Goal: Information Seeking & Learning: Learn about a topic

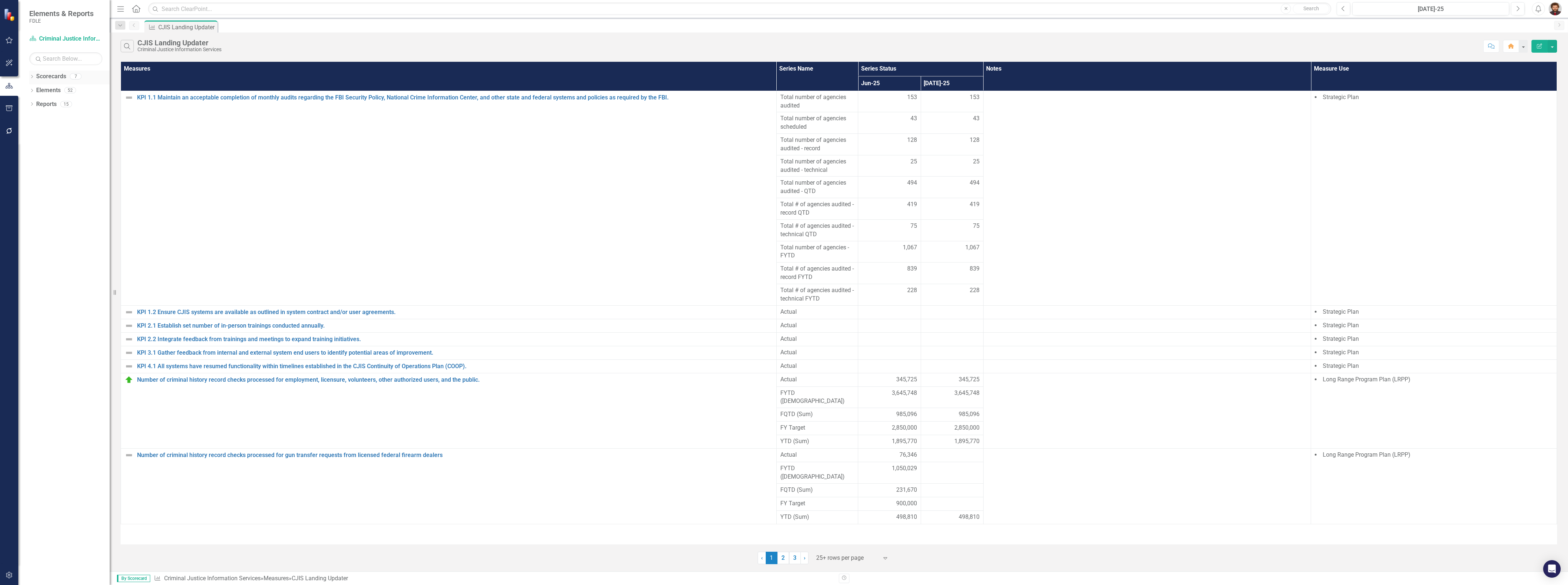
click at [29, 78] on icon "Dropdown" at bounding box center [32, 77] width 5 height 4
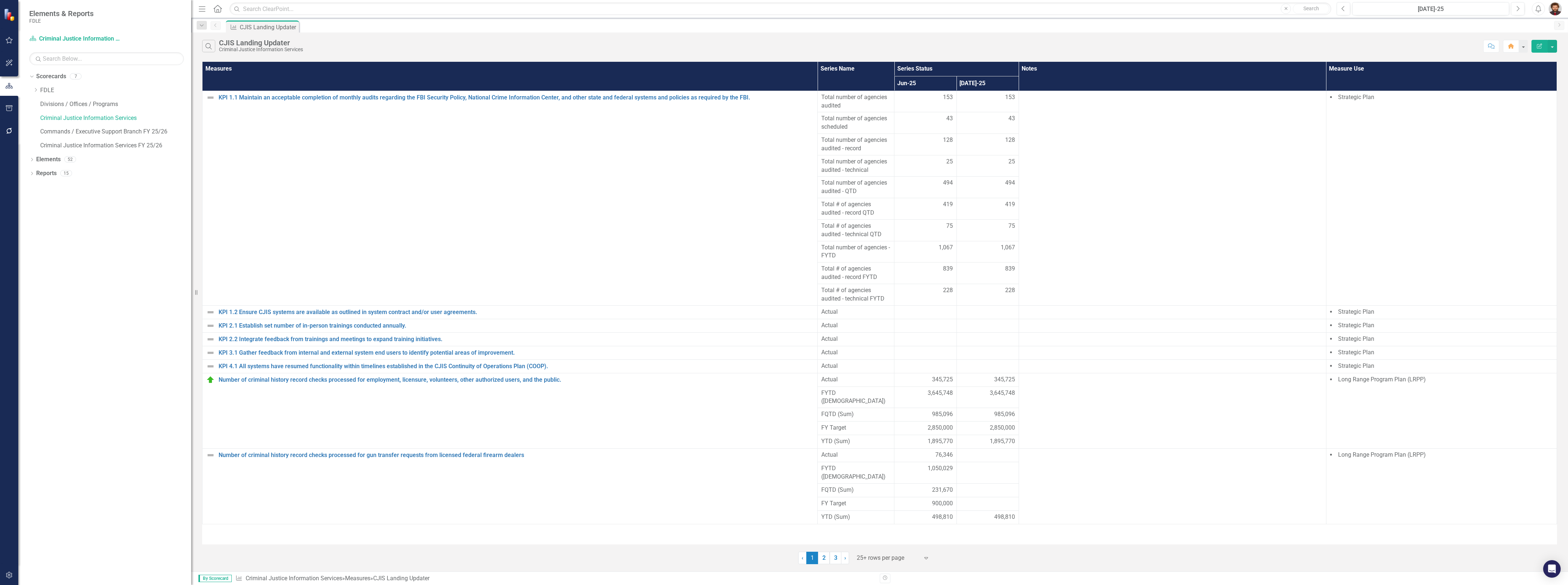
drag, startPoint x: 110, startPoint y: 113, endPoint x: 191, endPoint y: 118, distance: 81.2
click at [191, 118] on div "Resize" at bounding box center [194, 292] width 6 height 585
click at [113, 134] on link "Commands / Executive Support Branch FY 25/26" at bounding box center [116, 132] width 151 height 9
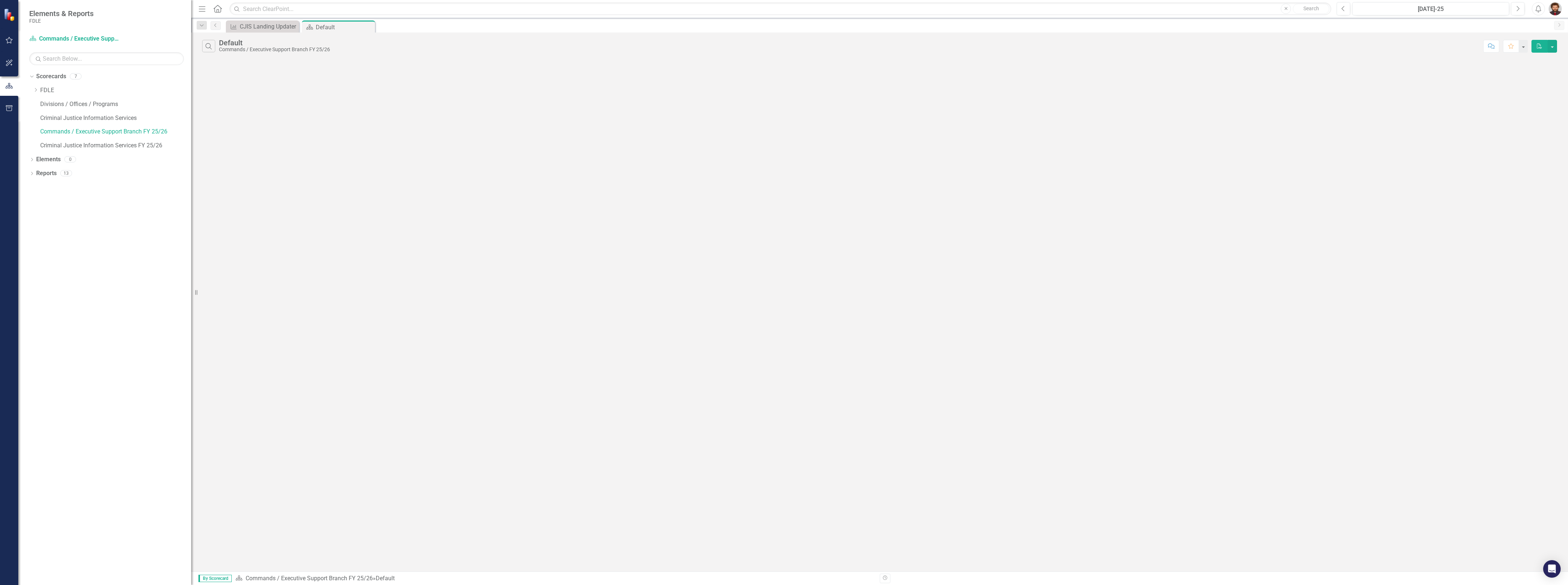
click at [290, 115] on div "Search Default Commands / Executive Support Branch FY 25/26 Comment Favorite PDF" at bounding box center [879, 301] width 1377 height 538
click at [145, 145] on link "Criminal Justice Information Services FY 25/26" at bounding box center [116, 146] width 151 height 9
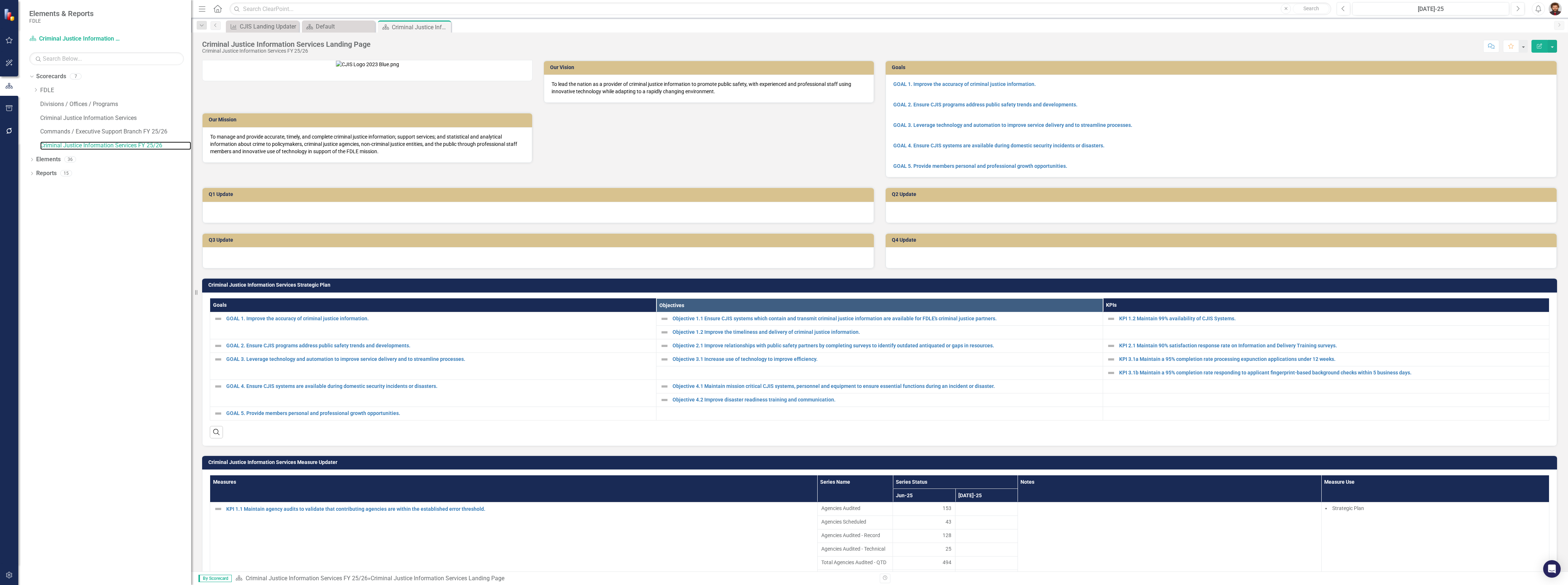
scroll to position [91, 0]
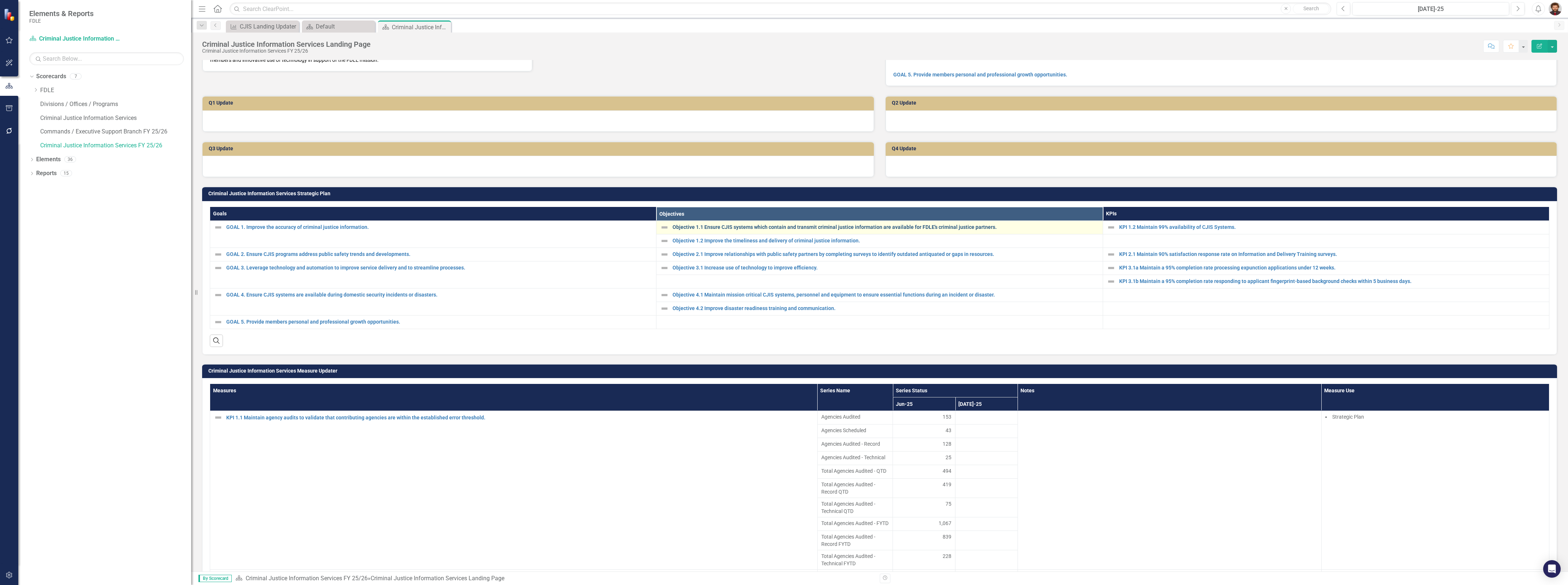
click at [749, 230] on link "Objective 1.1 Ensure CJIS systems which contain and transmit criminal justice i…" at bounding box center [886, 227] width 426 height 6
click at [749, 243] on link "Objective 1.2 Improve the timeliness and delivery of criminal justice informati…" at bounding box center [886, 240] width 426 height 6
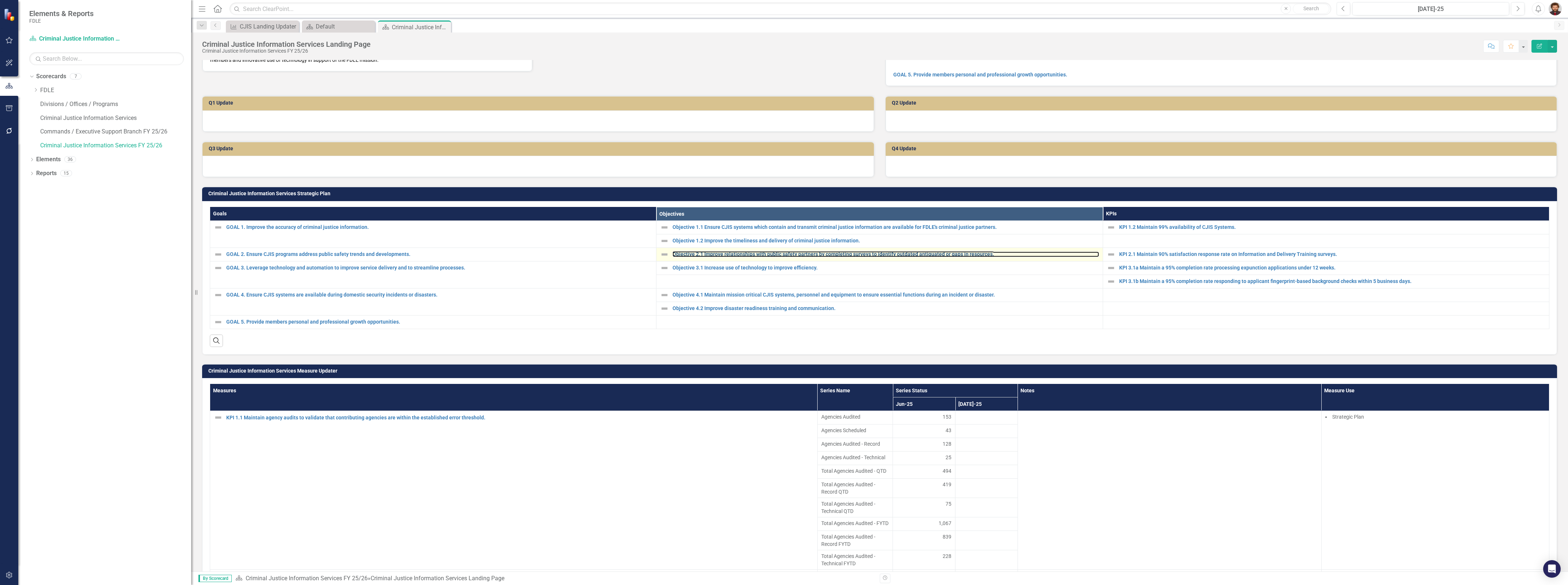
drag, startPoint x: 752, startPoint y: 289, endPoint x: 752, endPoint y: 296, distance: 7.0
click at [752, 257] on link "Objective 2.1 Improve relationships with public safety partners by completing s…" at bounding box center [886, 254] width 426 height 6
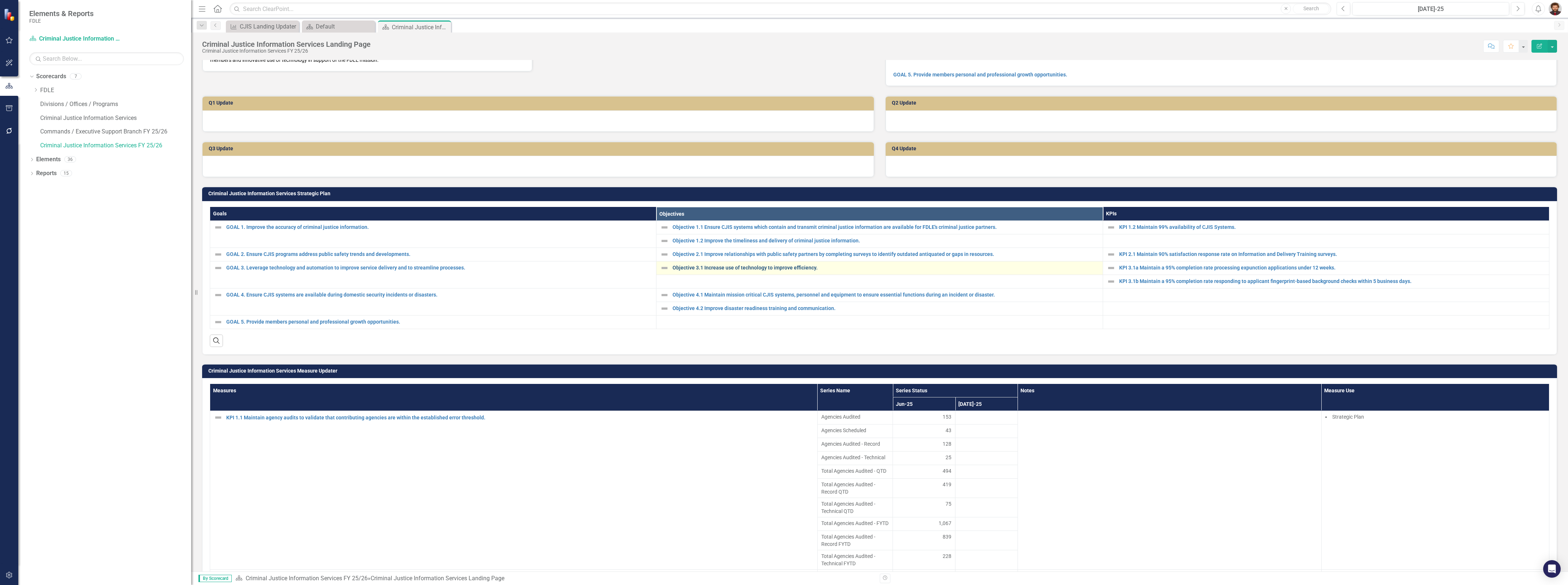
click at [753, 270] on link "Objective 3.1 Increase use of technology to improve efficiency." at bounding box center [886, 268] width 426 height 6
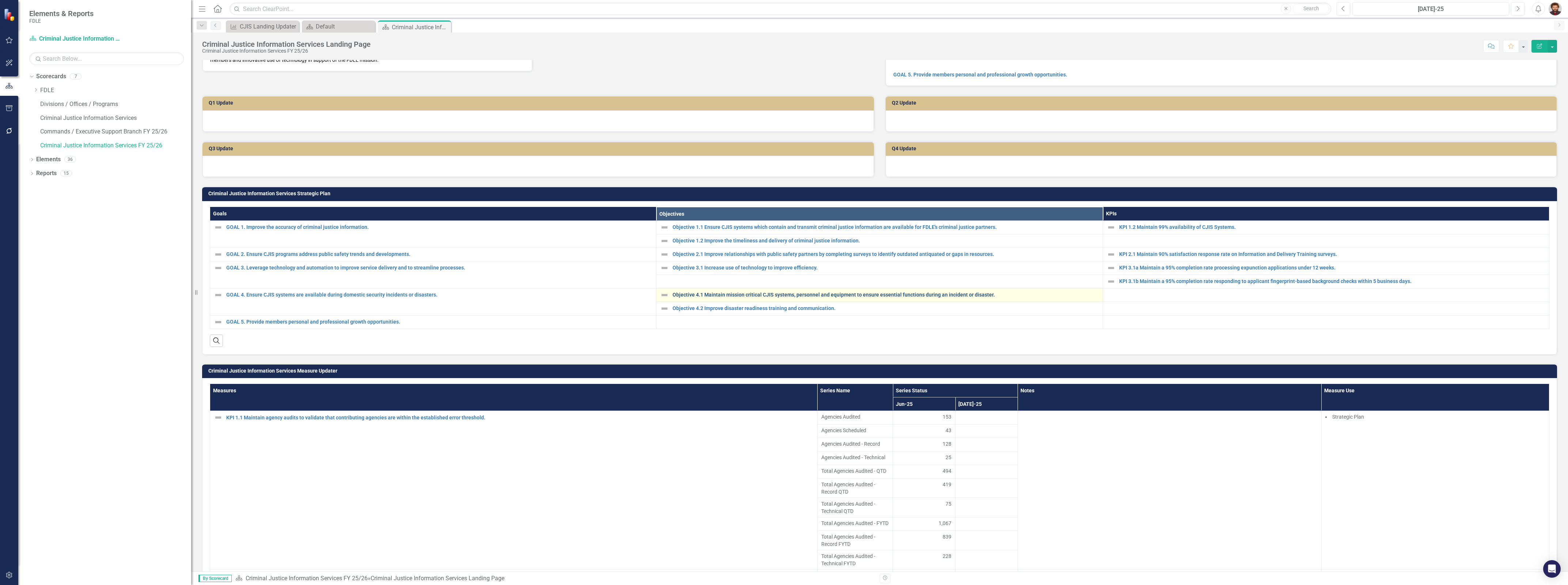
click at [749, 298] on link "Objective 4.1 Maintain mission critical CJIS systems, personnel and equipment t…" at bounding box center [886, 295] width 426 height 6
click at [744, 311] on link "Objective 4.2 Improve disaster readiness training and communication." at bounding box center [886, 308] width 426 height 6
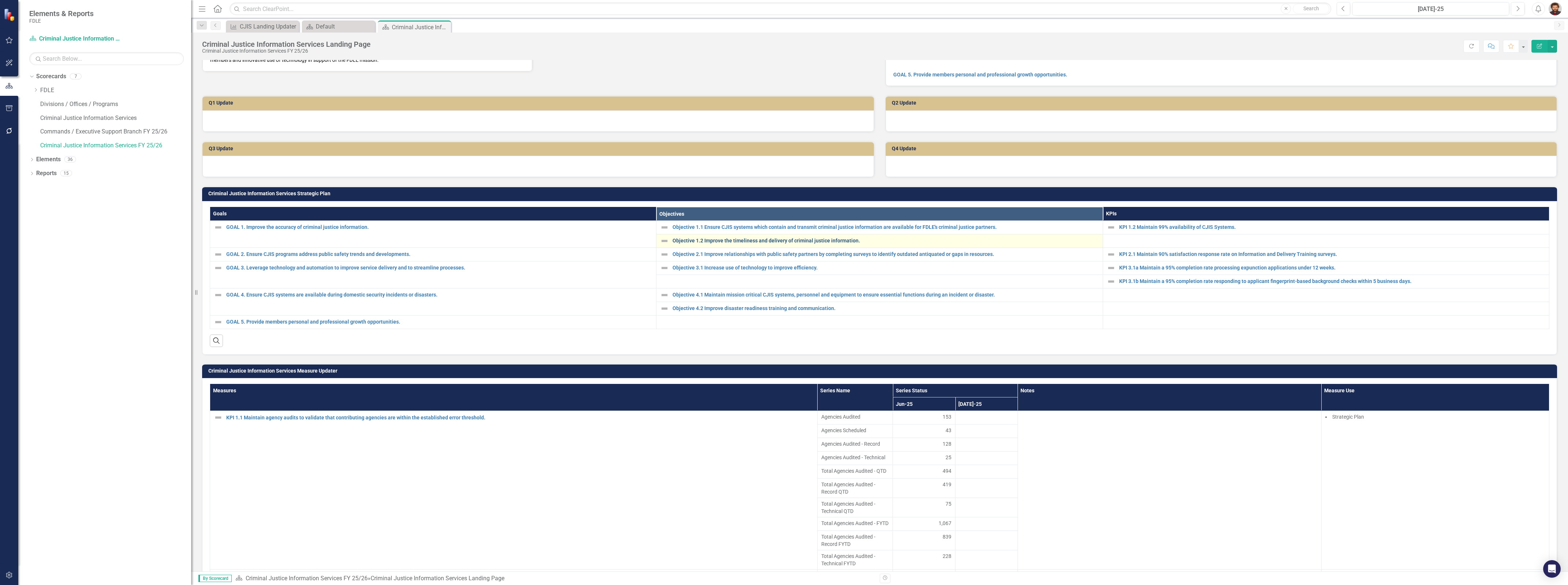
click at [744, 243] on link "Objective 1.2 Improve the timeliness and delivery of criminal justice informati…" at bounding box center [886, 240] width 426 height 6
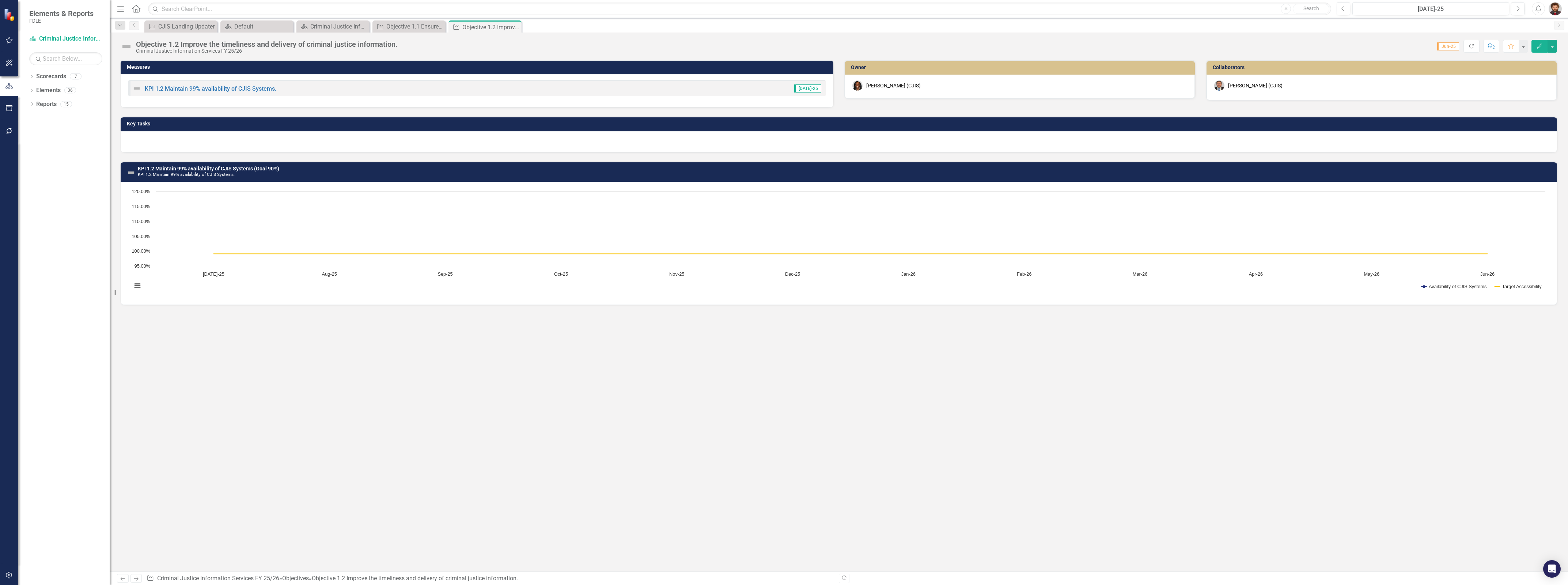
drag, startPoint x: 287, startPoint y: 86, endPoint x: 140, endPoint y: 84, distance: 147.0
click at [140, 84] on div "KPI 1.2 Maintain 99% availability of CJIS Systems. Jul-25" at bounding box center [477, 88] width 697 height 16
click at [234, 88] on link "KPI 1.2 Maintain 99% availability of CJIS Systems." at bounding box center [210, 88] width 132 height 7
drag, startPoint x: 413, startPoint y: 44, endPoint x: 134, endPoint y: 45, distance: 279.0
click at [134, 45] on div "Objective 1.2 Improve the timeliness and delivery of criminal justice informati…" at bounding box center [839, 43] width 1458 height 22
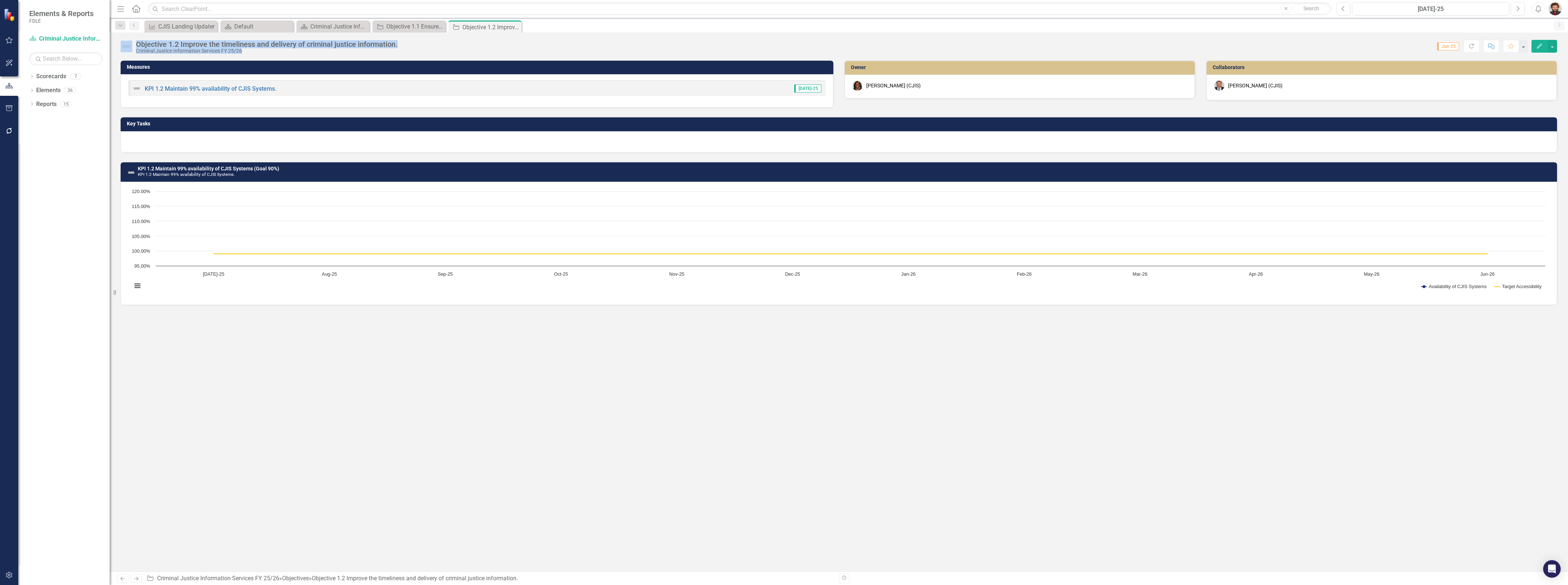
click at [456, 50] on div "Score: 0.00 Jun-25 Completed Refresh Comment Favorite Edit" at bounding box center [979, 46] width 1156 height 12
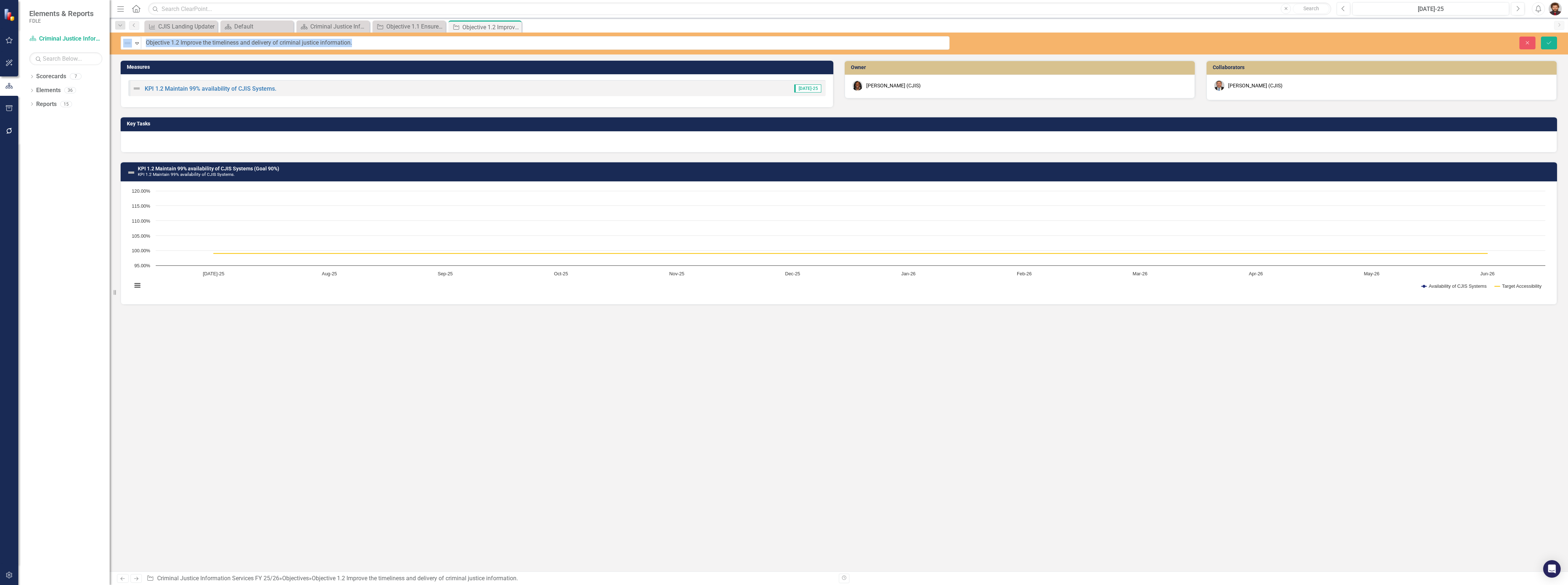
drag, startPoint x: 137, startPoint y: 44, endPoint x: 382, endPoint y: 43, distance: 245.0
click at [377, 43] on input "Objective 1.2 Improve the timeliness and delivery of criminal justice informati…" at bounding box center [545, 43] width 808 height 13
drag, startPoint x: 377, startPoint y: 43, endPoint x: 75, endPoint y: 37, distance: 302.1
click at [75, 37] on div "Elements & Reports FDLE Scorecard Criminal Justice Information Services FY 25/2…" at bounding box center [784, 292] width 1568 height 585
click at [668, 341] on div "Measures KPI 1.2 Maintain 99% availability of CJIS Systems. Jul-25 Owner Lucy S…" at bounding box center [839, 315] width 1458 height 511
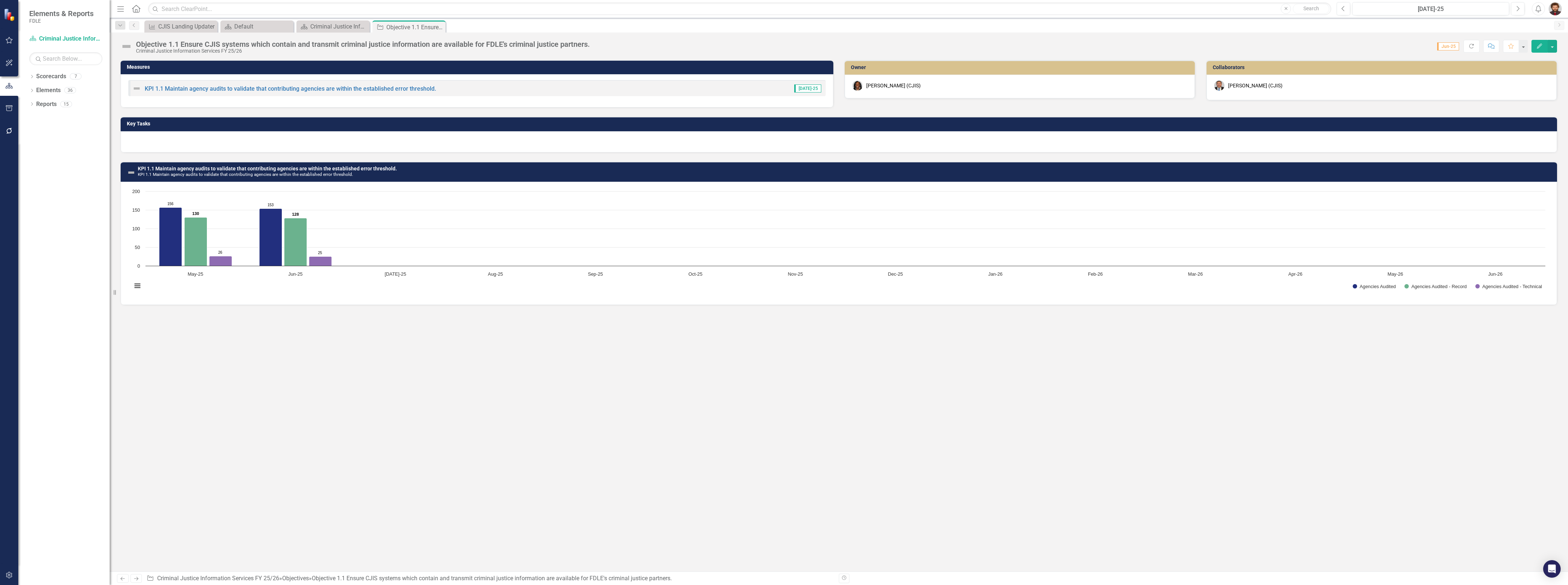
click at [991, 354] on div "Measures KPI 1.1 Maintain agency audits to validate that contributing agencies …" at bounding box center [839, 315] width 1458 height 511
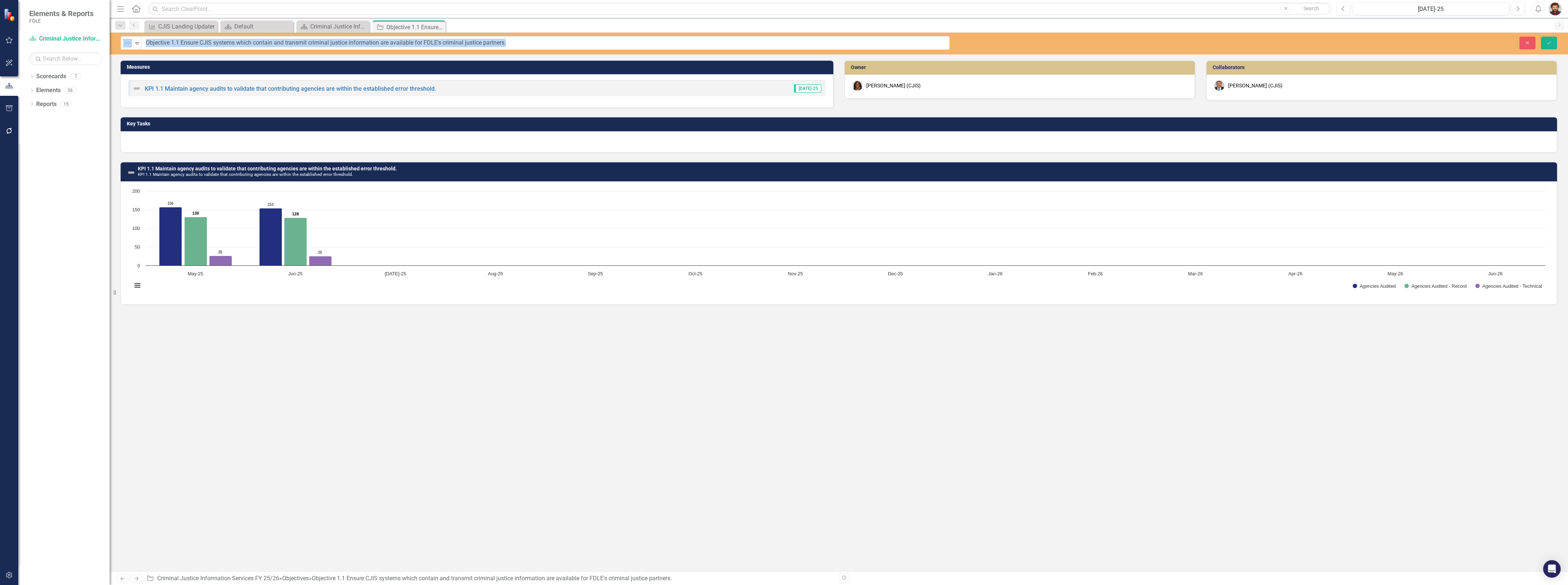
drag, startPoint x: 593, startPoint y: 42, endPoint x: 147, endPoint y: 44, distance: 446.0
drag, startPoint x: 523, startPoint y: 40, endPoint x: 147, endPoint y: 33, distance: 376.1
click at [147, 33] on div "Not Defined Expand Objective 1.1 Ensure CJIS systems which contain and transmit…" at bounding box center [839, 43] width 1458 height 22
click at [326, 22] on div "Criminal Justice Information Services Landing Page" at bounding box center [335, 26] width 48 height 9
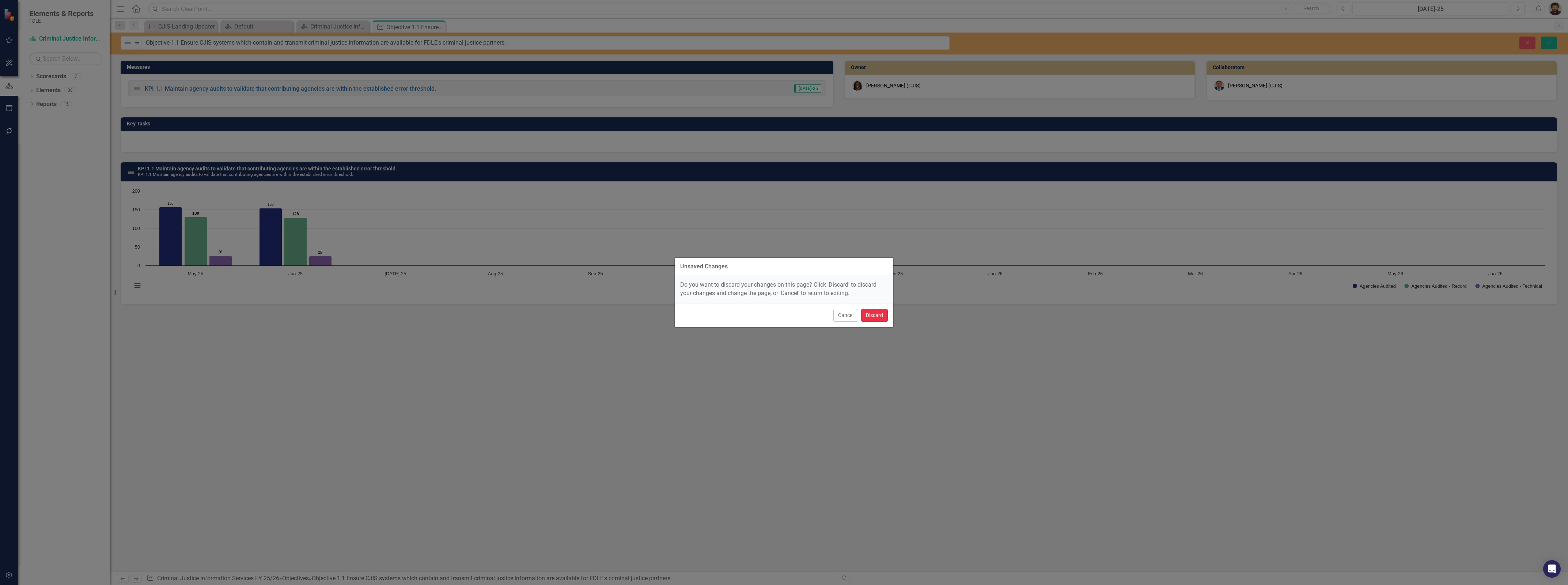
click at [872, 315] on button "Discard" at bounding box center [875, 315] width 27 height 13
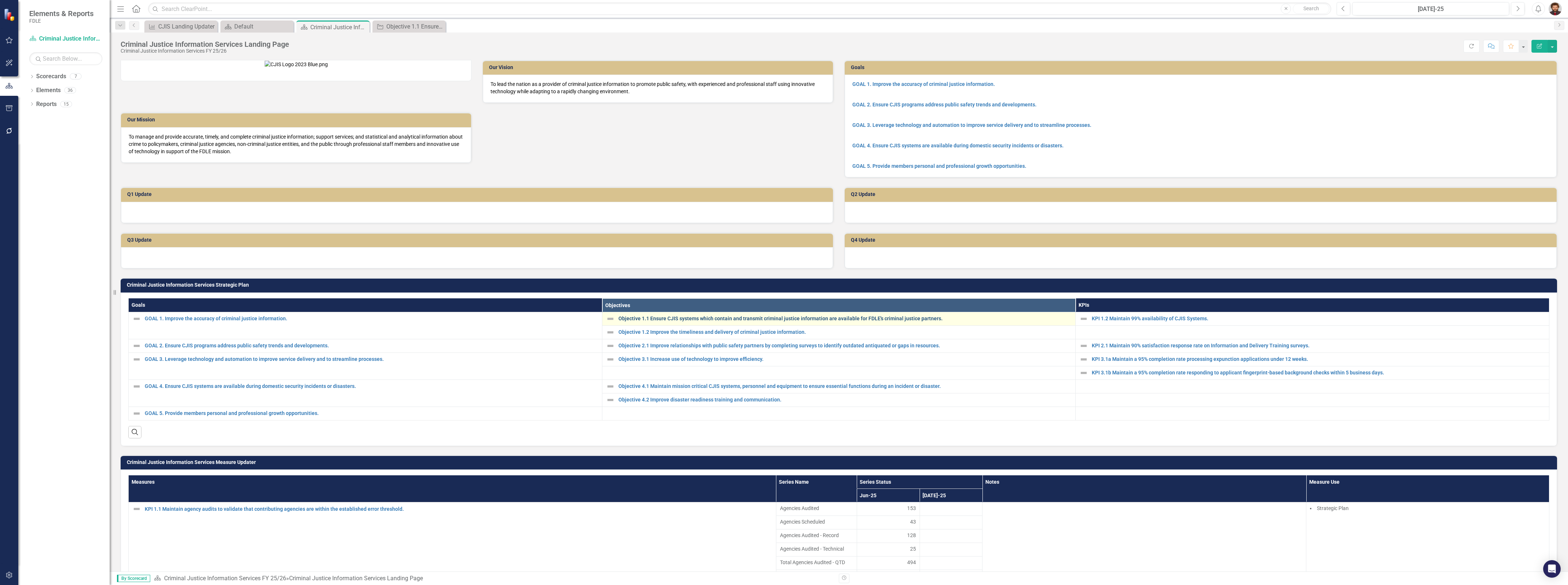
click at [687, 321] on link "Objective 1.1 Ensure CJIS systems which contain and transmit criminal justice i…" at bounding box center [845, 318] width 453 height 6
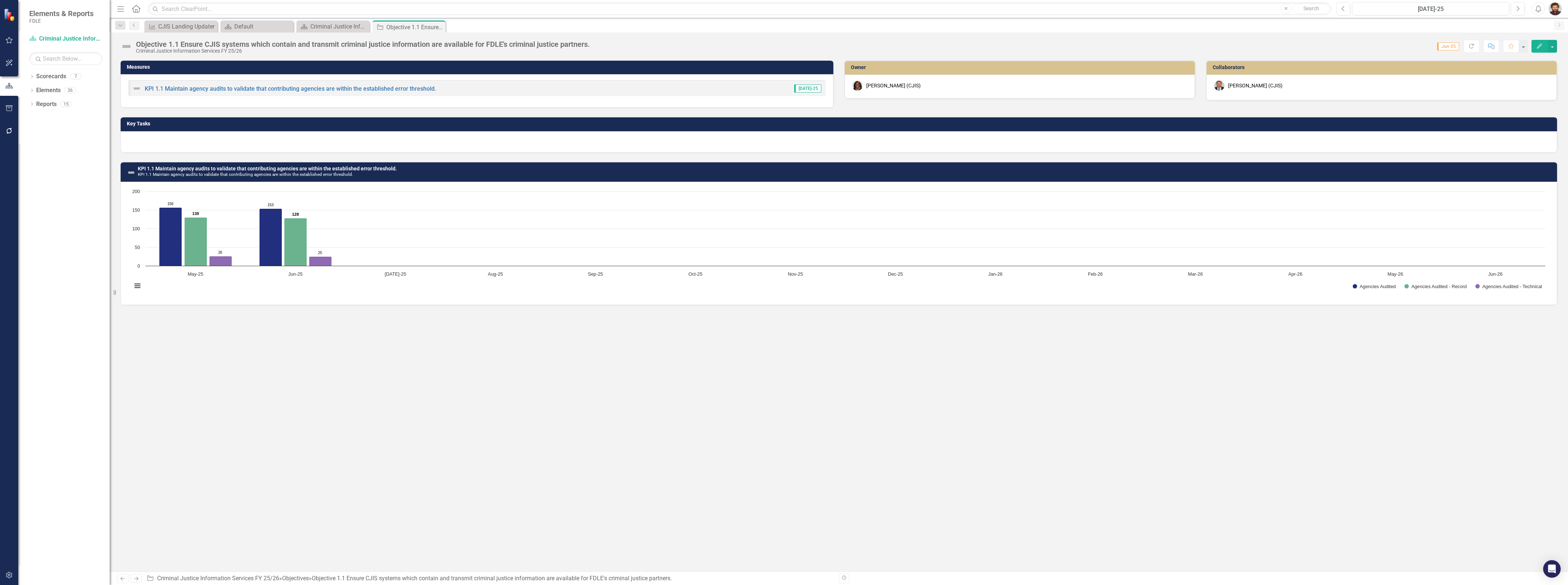
click at [306, 45] on div "Objective 1.1 Ensure CJIS systems which contain and transmit criminal justice i…" at bounding box center [363, 44] width 454 height 8
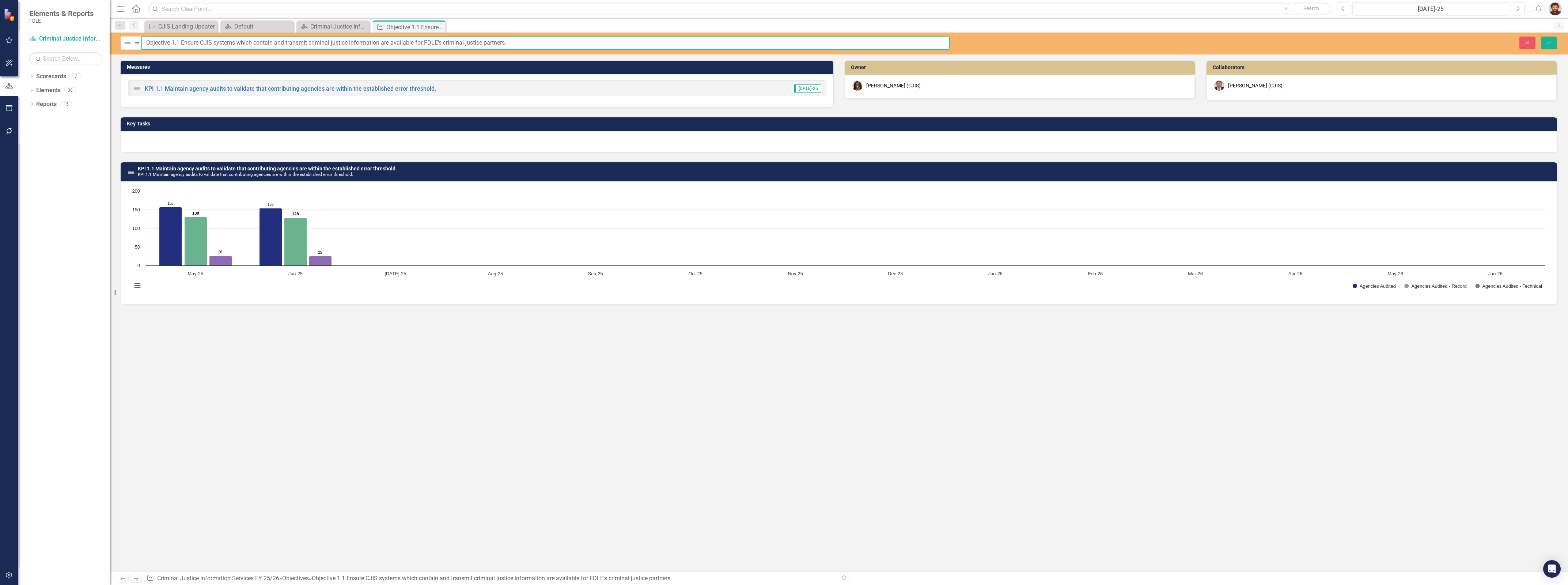
click at [306, 45] on input "Objective 1.1 Ensure CJIS systems which contain and transmit criminal justice i…" at bounding box center [545, 43] width 808 height 13
click at [525, 43] on input "Objective 1.1 Ensure CJIS systems which contain and transmit criminal justice i…" at bounding box center [545, 43] width 808 height 13
click at [408, 434] on div "Measures KPI 1.1 Maintain agency audits to validate that contributing agencies …" at bounding box center [839, 315] width 1458 height 511
click at [454, 88] on div "KPI 1.1 Maintain agency audits to validate that contributing agencies are withi…" at bounding box center [477, 88] width 697 height 16
click at [442, 88] on div "KPI 1.1 Maintain agency audits to validate that contributing agencies are withi…" at bounding box center [477, 88] width 697 height 16
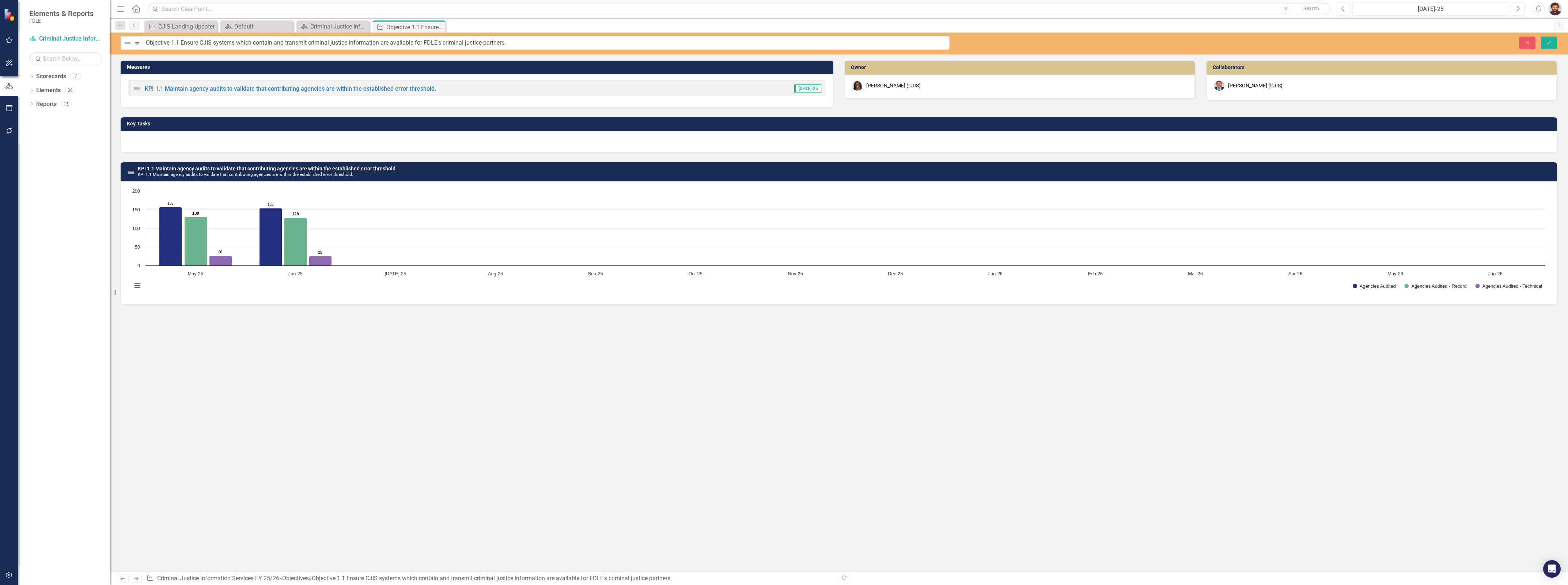
click at [442, 88] on div "KPI 1.1 Maintain agency audits to validate that contributing agencies are withi…" at bounding box center [477, 88] width 697 height 16
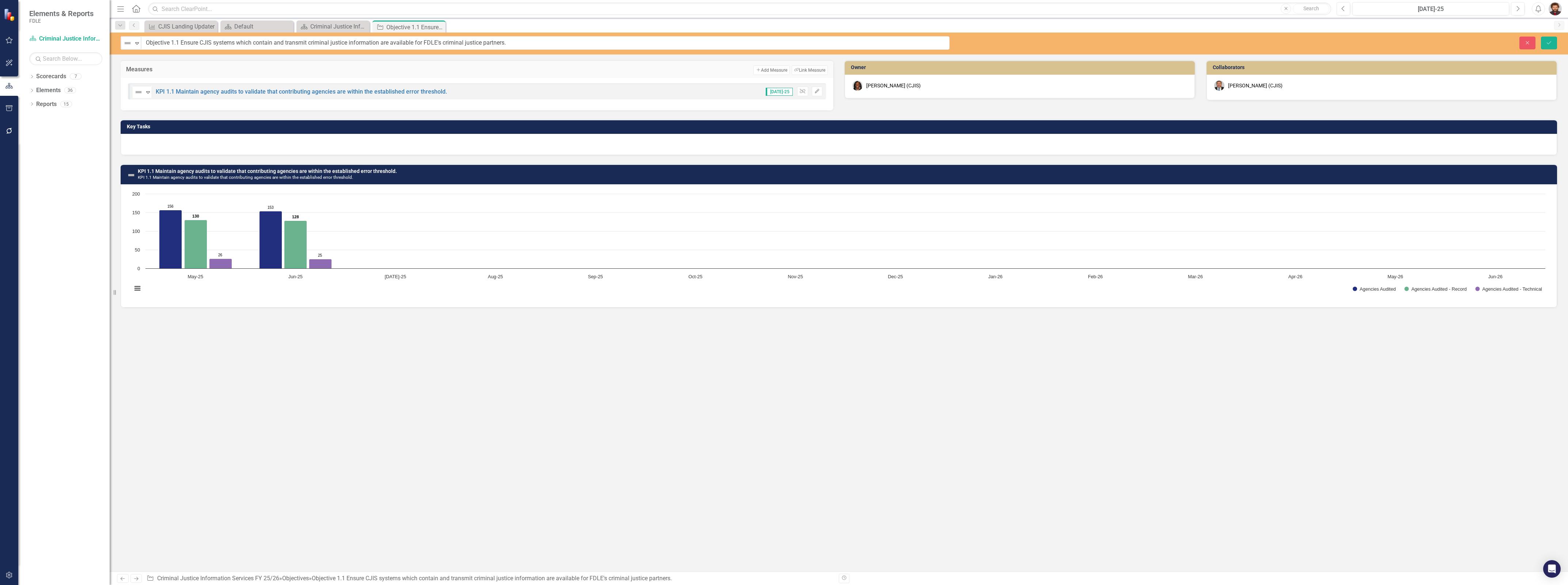
click at [449, 90] on div "Not Defined Expand KPI 1.1 Maintain agency audits to validate that contributing…" at bounding box center [477, 91] width 698 height 16
drag, startPoint x: 461, startPoint y: 91, endPoint x: 176, endPoint y: 88, distance: 285.0
click at [177, 88] on div "Not Defined Expand KPI 1.1 Maintain agency audits to validate that contributing…" at bounding box center [477, 91] width 698 height 16
click at [295, 92] on link "KPI 1.1 Maintain agency audits to validate that contributing agencies are withi…" at bounding box center [301, 91] width 291 height 7
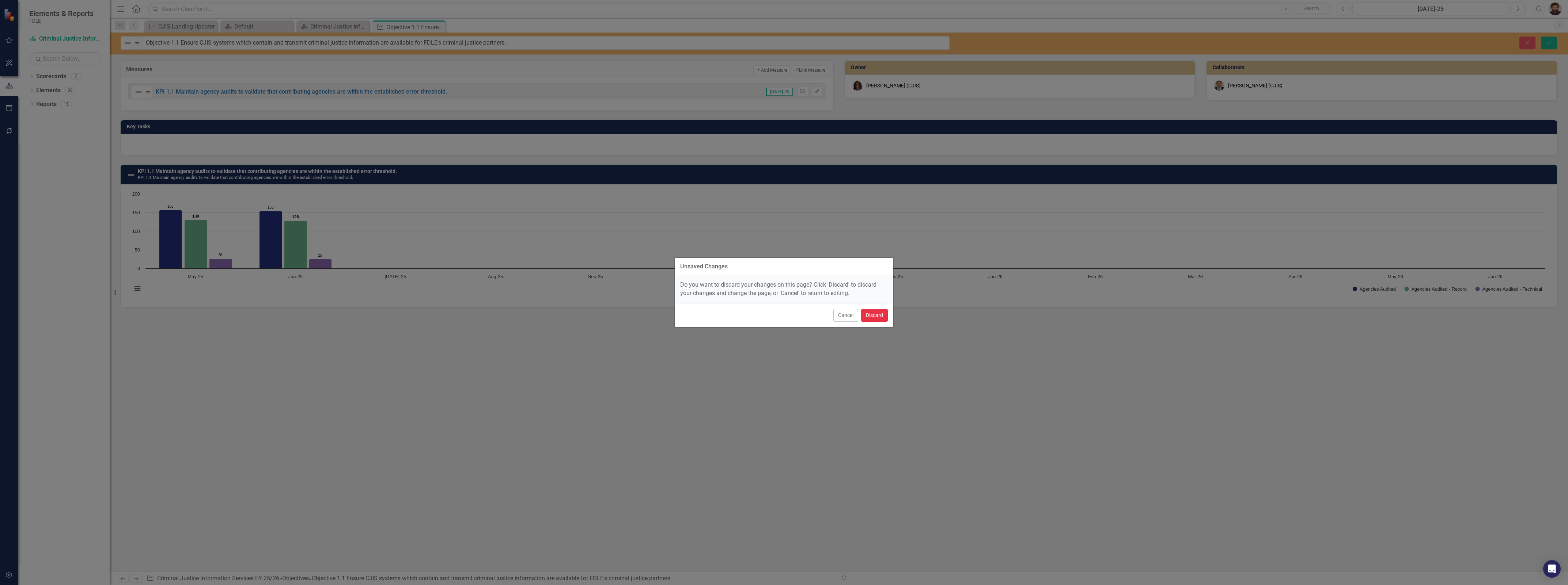
click at [866, 314] on button "Discard" at bounding box center [875, 315] width 27 height 13
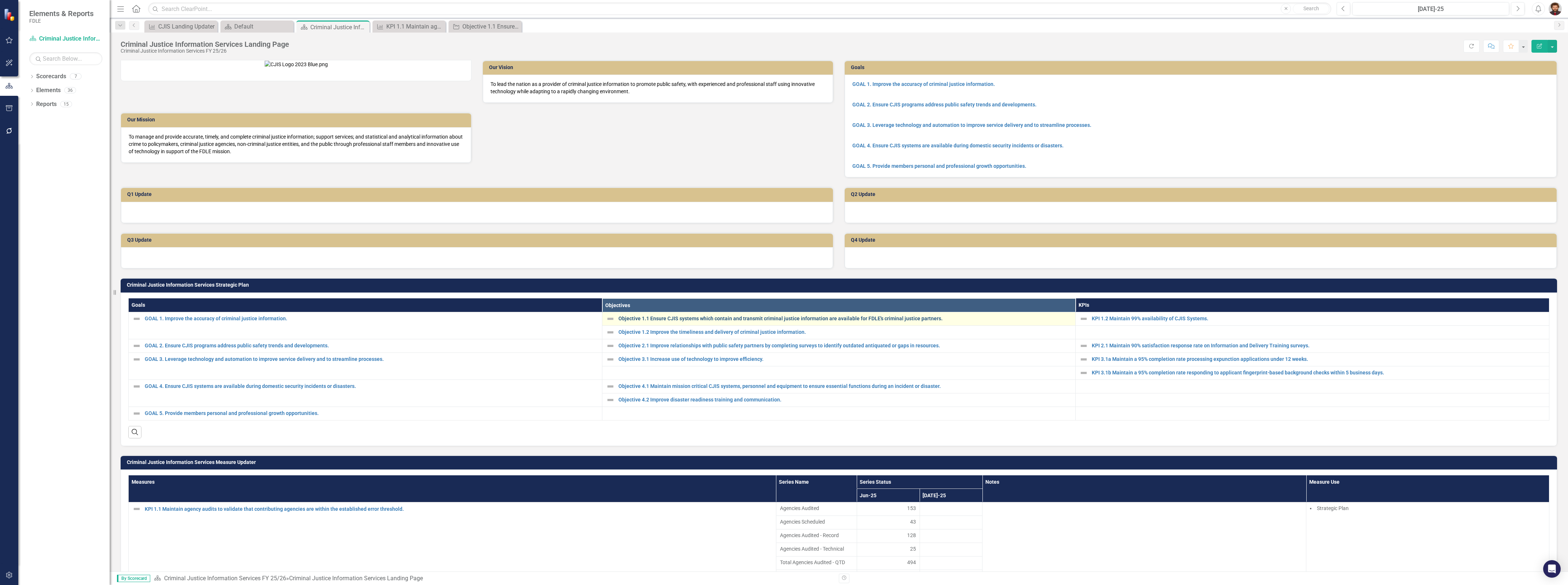
click at [681, 321] on link "Objective 1.1 Ensure CJIS systems which contain and transmit criminal justice i…" at bounding box center [845, 318] width 453 height 6
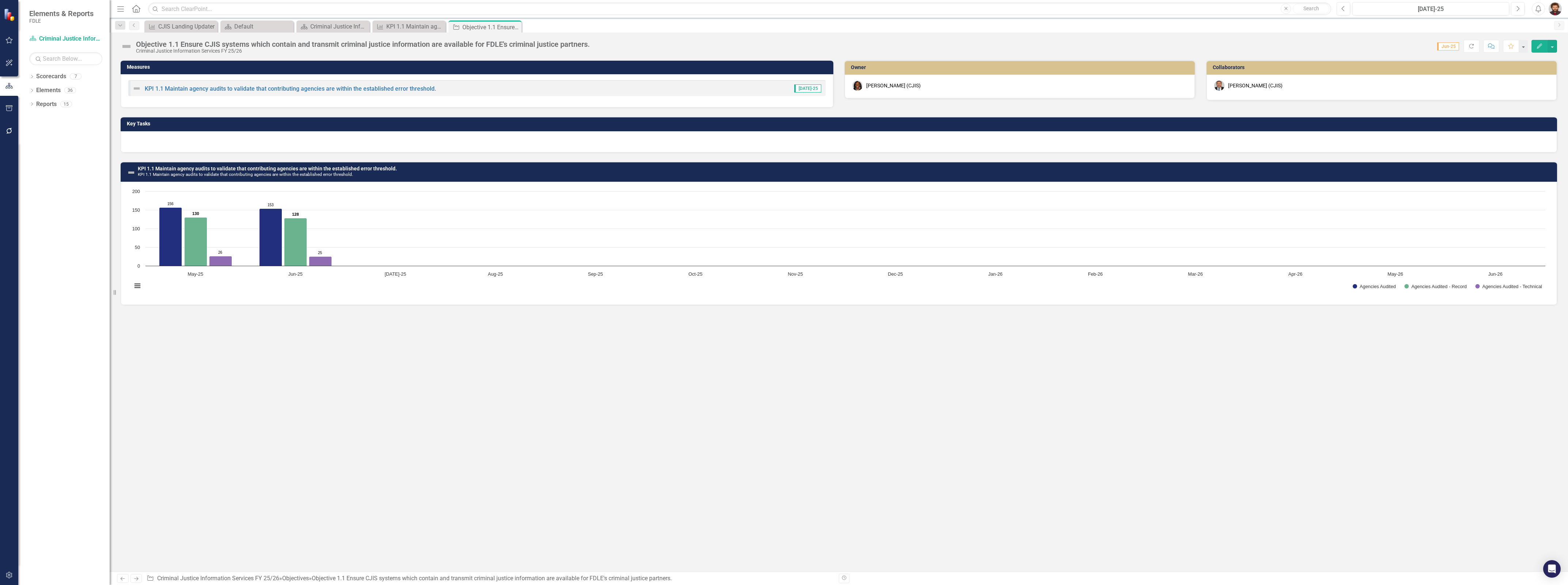
click at [442, 88] on div "KPI 1.1 Maintain agency audits to validate that contributing agencies are withi…" at bounding box center [477, 88] width 697 height 16
click at [447, 88] on div "KPI 1.1 Maintain agency audits to validate that contributing agencies are withi…" at bounding box center [477, 88] width 697 height 16
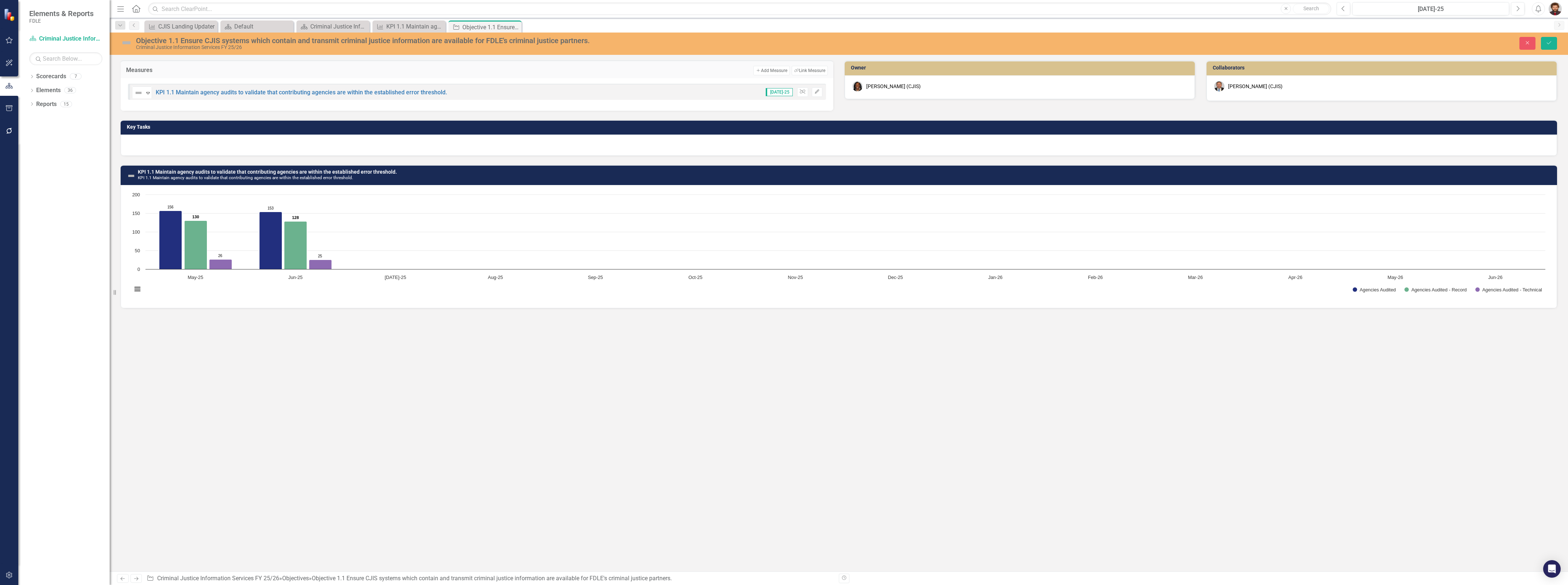
click at [466, 92] on div "Not Defined Expand KPI 1.1 Maintain agency audits to validate that contributing…" at bounding box center [477, 92] width 698 height 16
drag, startPoint x: 474, startPoint y: 95, endPoint x: 202, endPoint y: 89, distance: 272.1
click at [203, 89] on div "Not Defined Expand KPI 1.1 Maintain agency audits to validate that contributing…" at bounding box center [477, 92] width 698 height 16
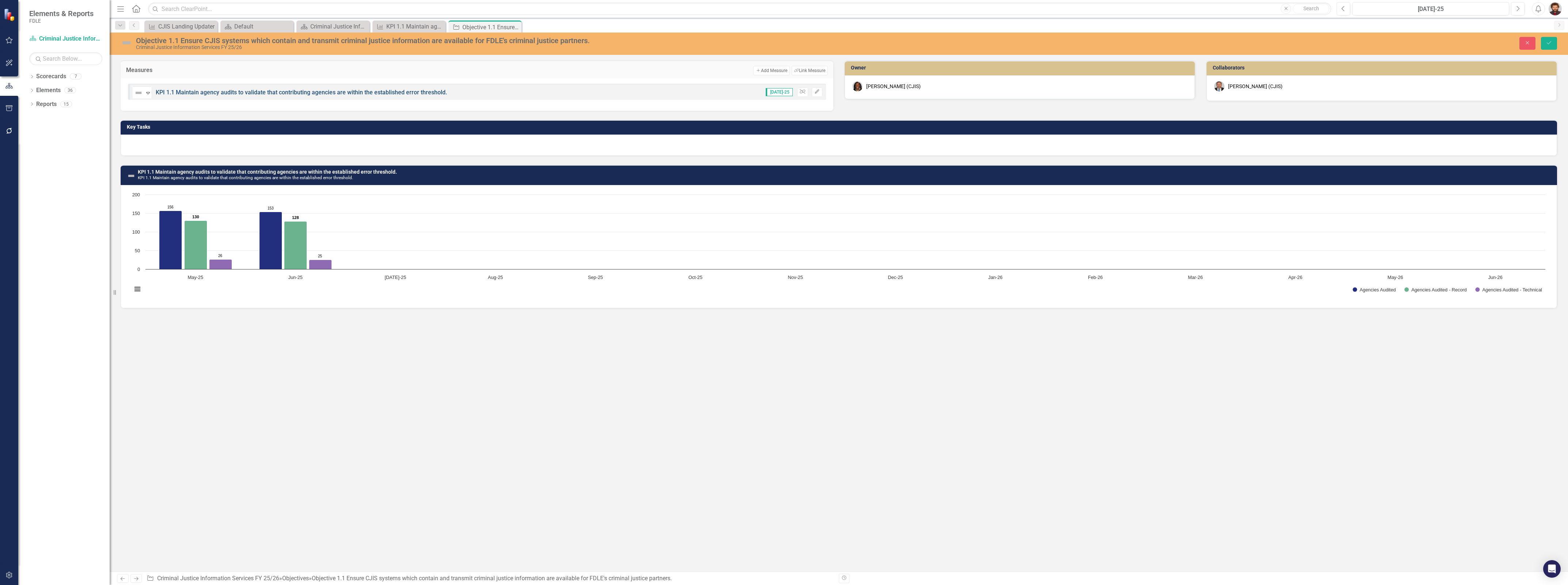
click at [390, 92] on link "KPI 1.1 Maintain agency audits to validate that contributing agencies are withi…" at bounding box center [301, 92] width 291 height 7
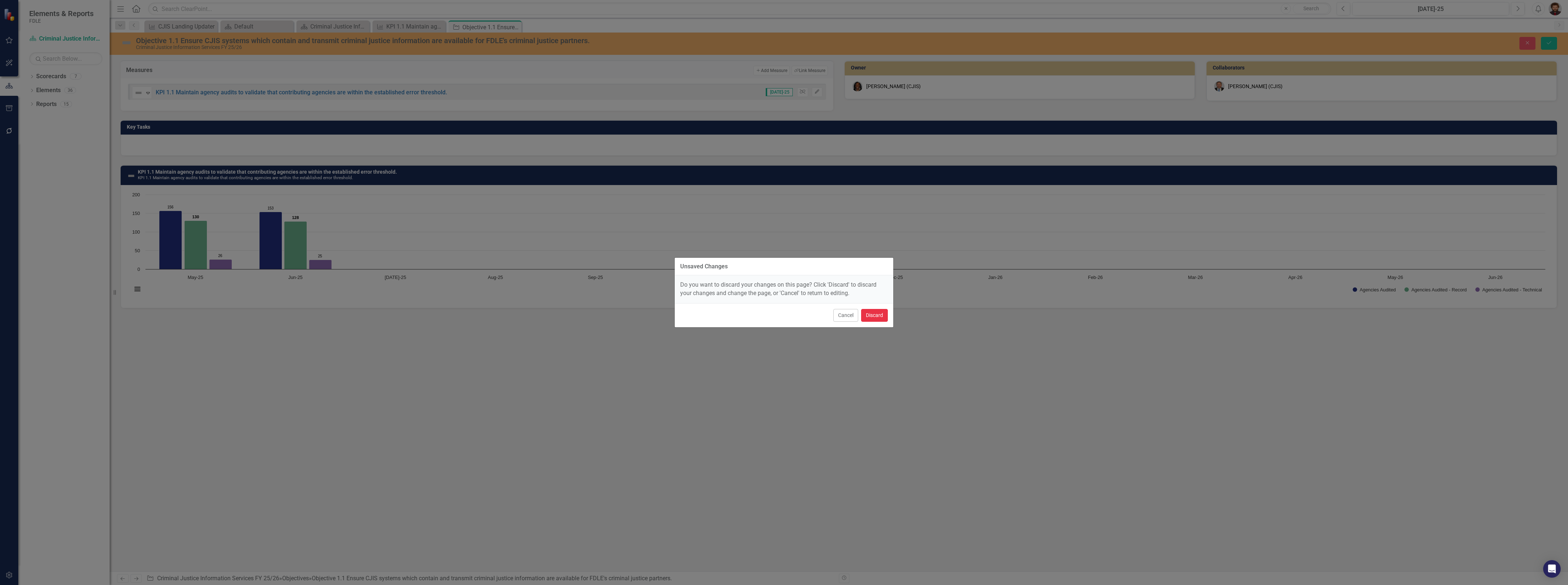
click at [879, 315] on button "Discard" at bounding box center [875, 315] width 27 height 13
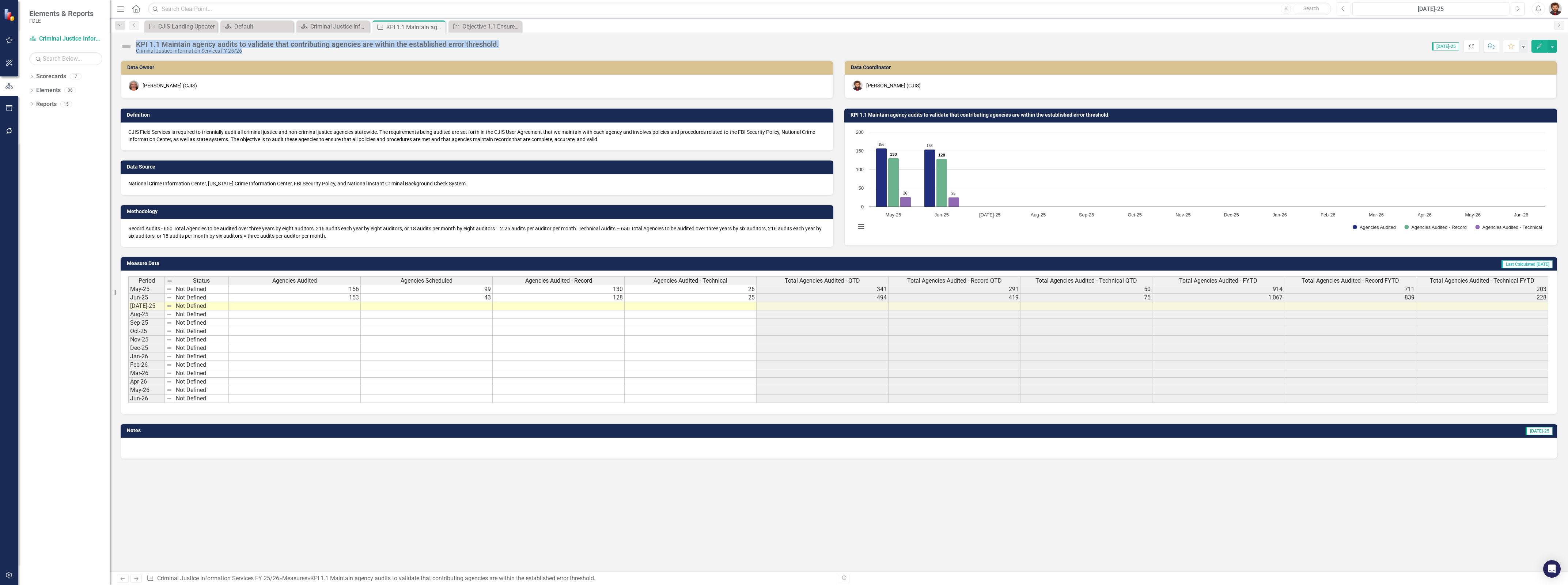
drag, startPoint x: 490, startPoint y: 44, endPoint x: 135, endPoint y: 45, distance: 355.0
click at [135, 45] on div "KPI 1.1 Maintain agency audits to validate that contributing agencies are withi…" at bounding box center [839, 43] width 1458 height 22
copy div "KPI 1.1 Maintain agency audits to validate that contributing agencies are withi…"
click at [300, 474] on div "Data Owner April Haupt (CJIS) Definition CJIS Field Services is required to tri…" at bounding box center [839, 315] width 1458 height 511
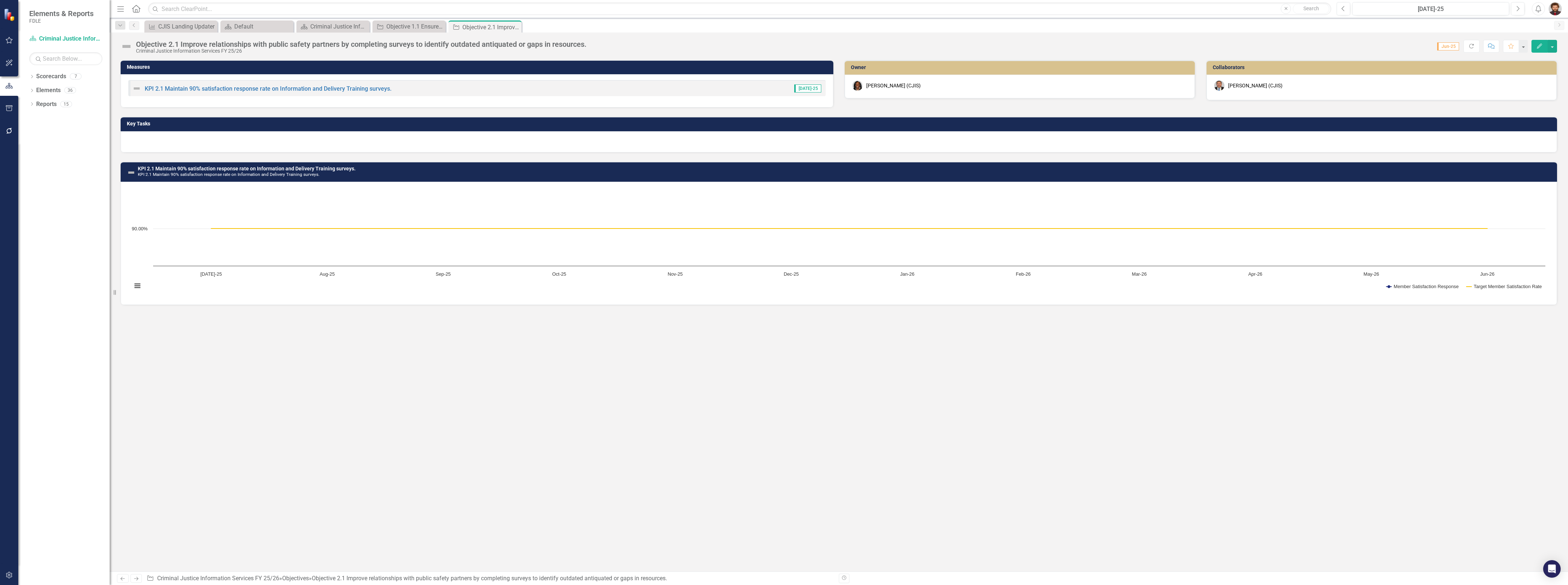
click at [311, 47] on div "Objective 2.1 Improve relationships with public safety partners by completing s…" at bounding box center [362, 44] width 451 height 8
click at [326, 44] on div "Objective 2.1 Improve relationships with public safety partners by completing s…" at bounding box center [362, 44] width 451 height 8
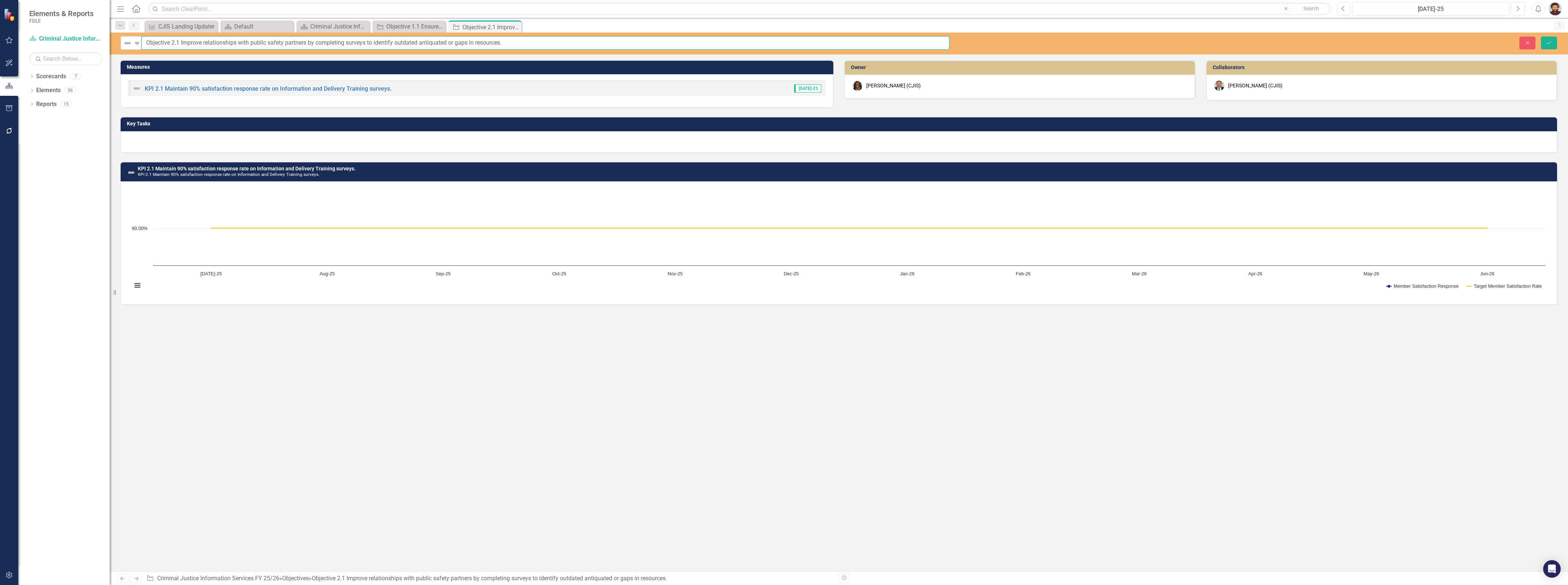
drag, startPoint x: 522, startPoint y: 40, endPoint x: 115, endPoint y: 43, distance: 407.0
click at [115, 43] on div "Elements & Reports FDLE Scorecard Criminal Justice Information Services FY 25/2…" at bounding box center [784, 292] width 1568 height 585
click at [304, 349] on div "Measures KPI 2.1 Maintain 90% satisfaction response rate on Information and Del…" at bounding box center [839, 315] width 1458 height 511
click at [373, 85] on link "KPI 2.1 Maintain 90% satisfaction response rate on Information and Delivery Tra…" at bounding box center [268, 88] width 247 height 7
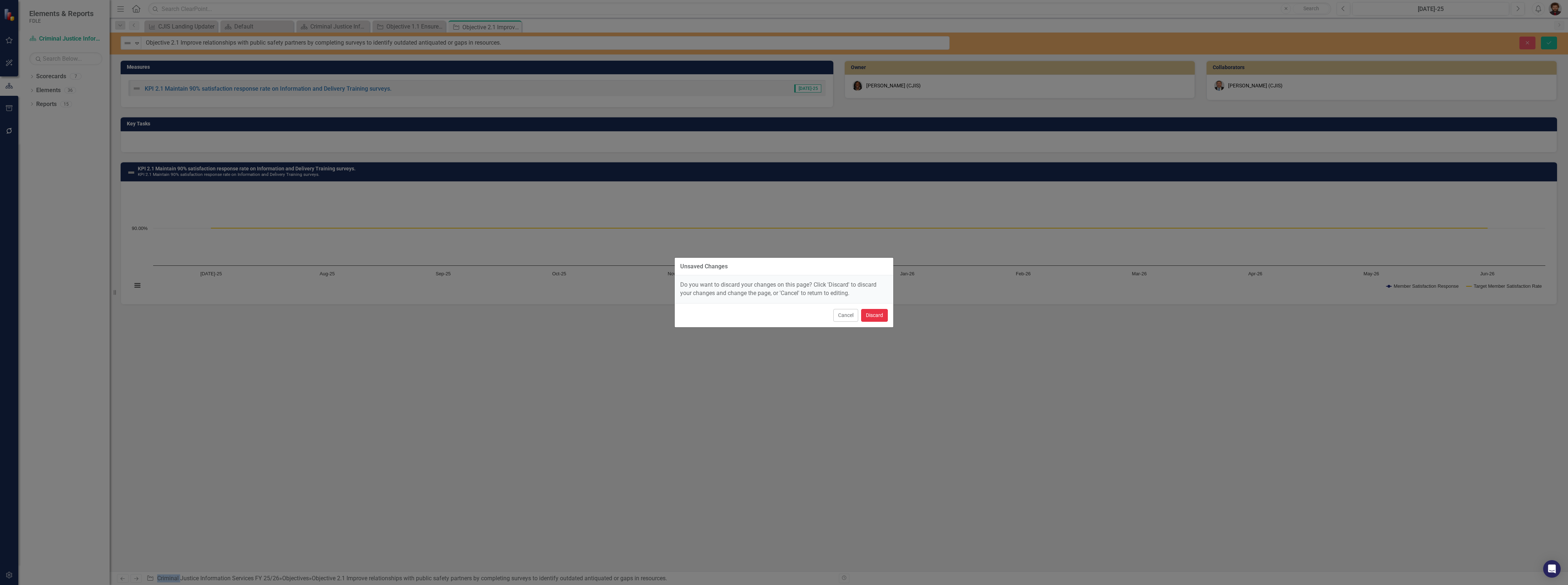
click at [877, 312] on button "Discard" at bounding box center [875, 315] width 27 height 13
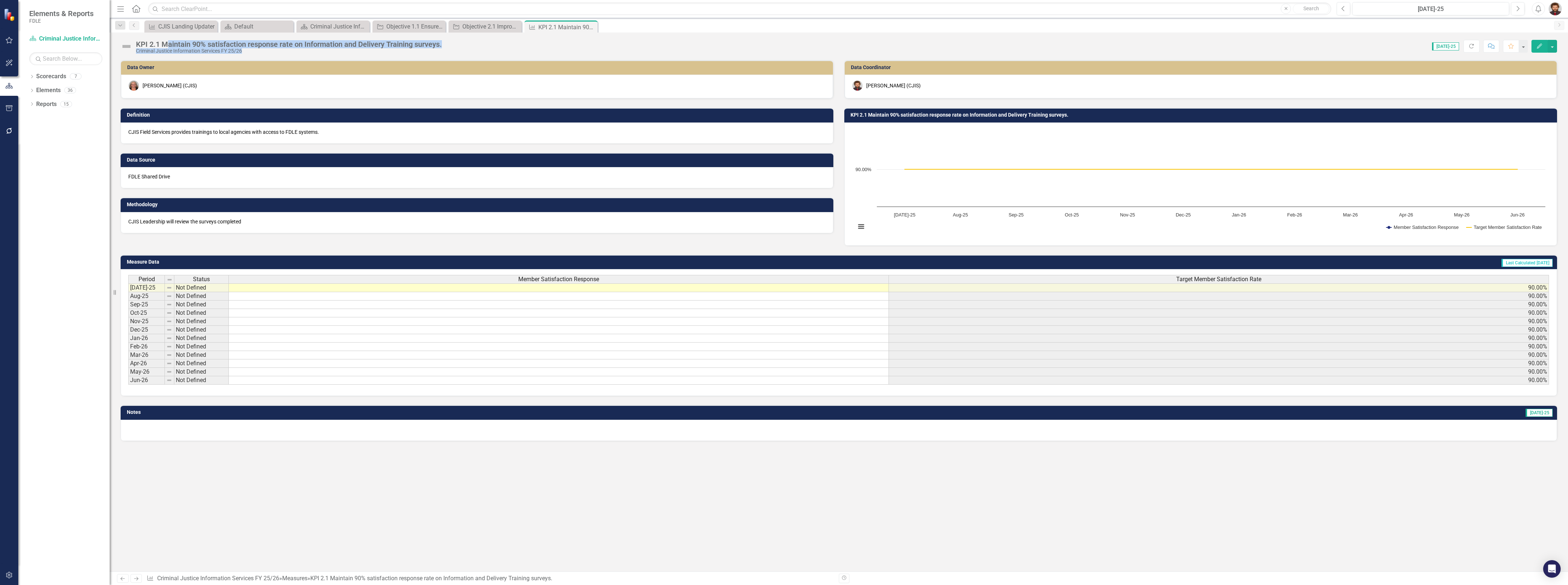
drag, startPoint x: 446, startPoint y: 42, endPoint x: 167, endPoint y: 48, distance: 279.1
click at [167, 48] on div "KPI 2.1 Maintain 90% satisfaction response rate on Information and Delivery Tra…" at bounding box center [839, 43] width 1458 height 22
click at [494, 43] on div "Score: 0.00 Jul-25 Completed Refresh Comment Favorite Edit" at bounding box center [1001, 46] width 1112 height 12
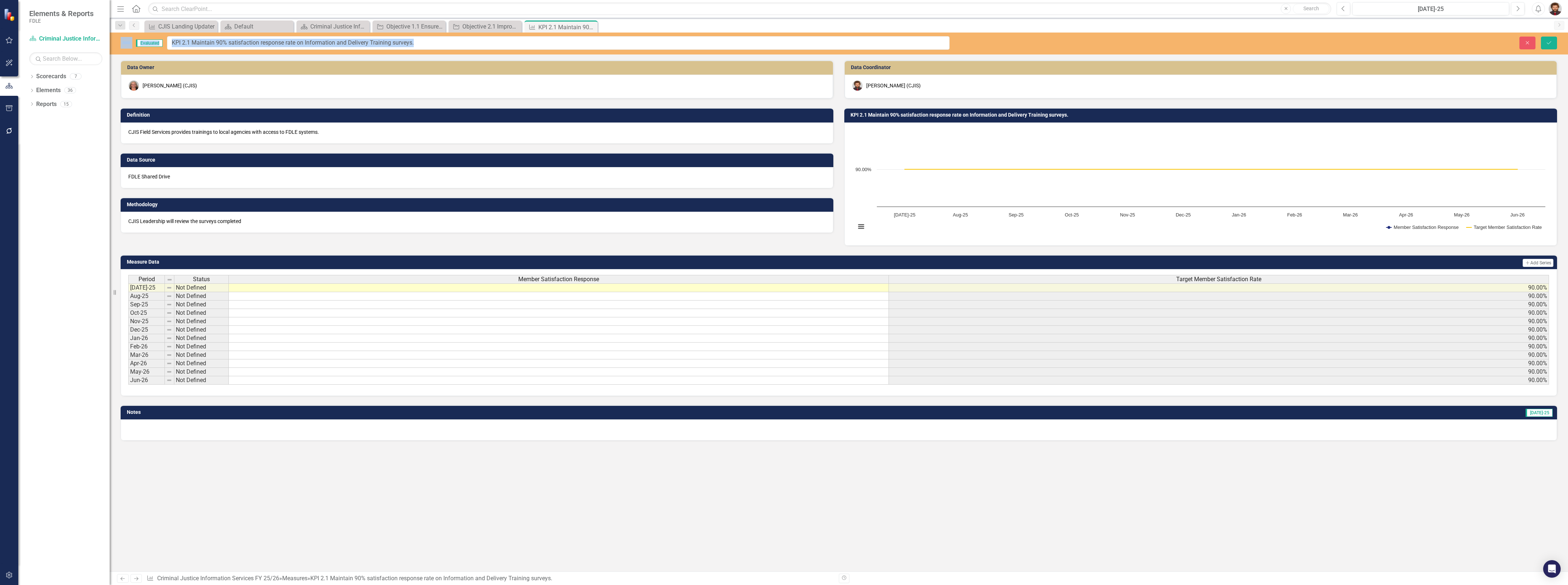
drag, startPoint x: 445, startPoint y: 43, endPoint x: 176, endPoint y: 46, distance: 269.0
drag, startPoint x: 419, startPoint y: 42, endPoint x: 75, endPoint y: 41, distance: 344.0
click at [75, 41] on div "Elements & Reports FDLE Scorecard Criminal Justice Information Services FY 25/2…" at bounding box center [784, 292] width 1568 height 585
click at [300, 499] on div "Data Owner April Haupt (CJIS) Definition CJIS Field Services provides trainings…" at bounding box center [839, 315] width 1458 height 511
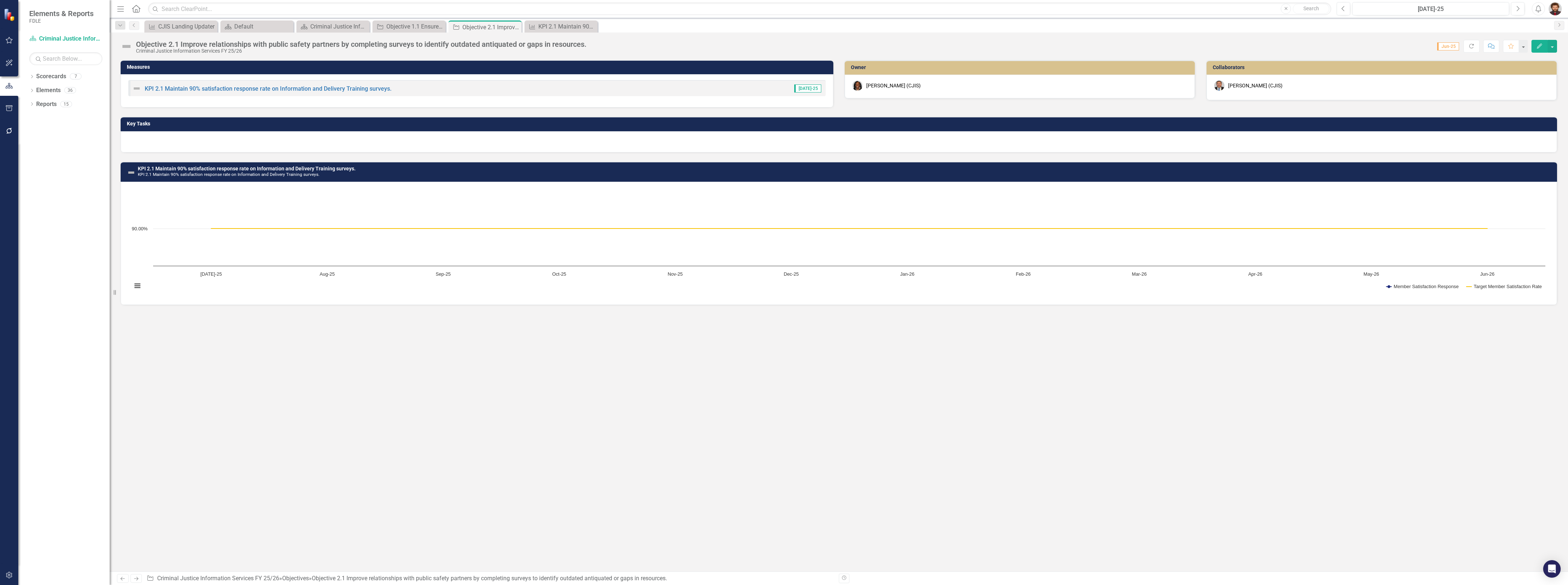
click at [186, 41] on div "Objective 2.1 Improve relationships with public safety partners by completing s…" at bounding box center [362, 44] width 451 height 8
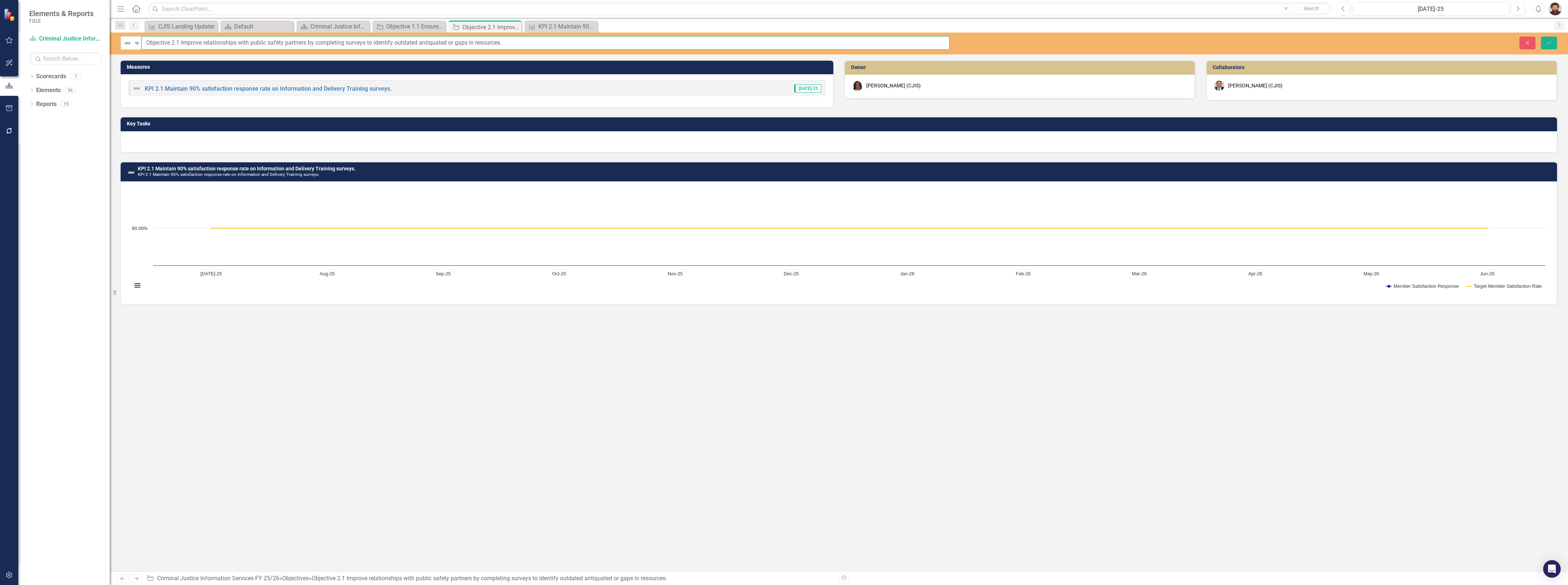
drag, startPoint x: 514, startPoint y: 40, endPoint x: 132, endPoint y: 32, distance: 382.1
click at [132, 32] on div "Menu Home Search Close Search Previous Jul-25 Next Alerts User Edit Profile Dis…" at bounding box center [839, 292] width 1458 height 585
click at [271, 486] on div "Measures KPI 2.1 Maintain 90% satisfaction response rate on Information and Del…" at bounding box center [839, 315] width 1458 height 511
click at [240, 420] on div "Measures KPI 2.1 Maintain 90% satisfaction response rate on Information and Del…" at bounding box center [839, 315] width 1458 height 511
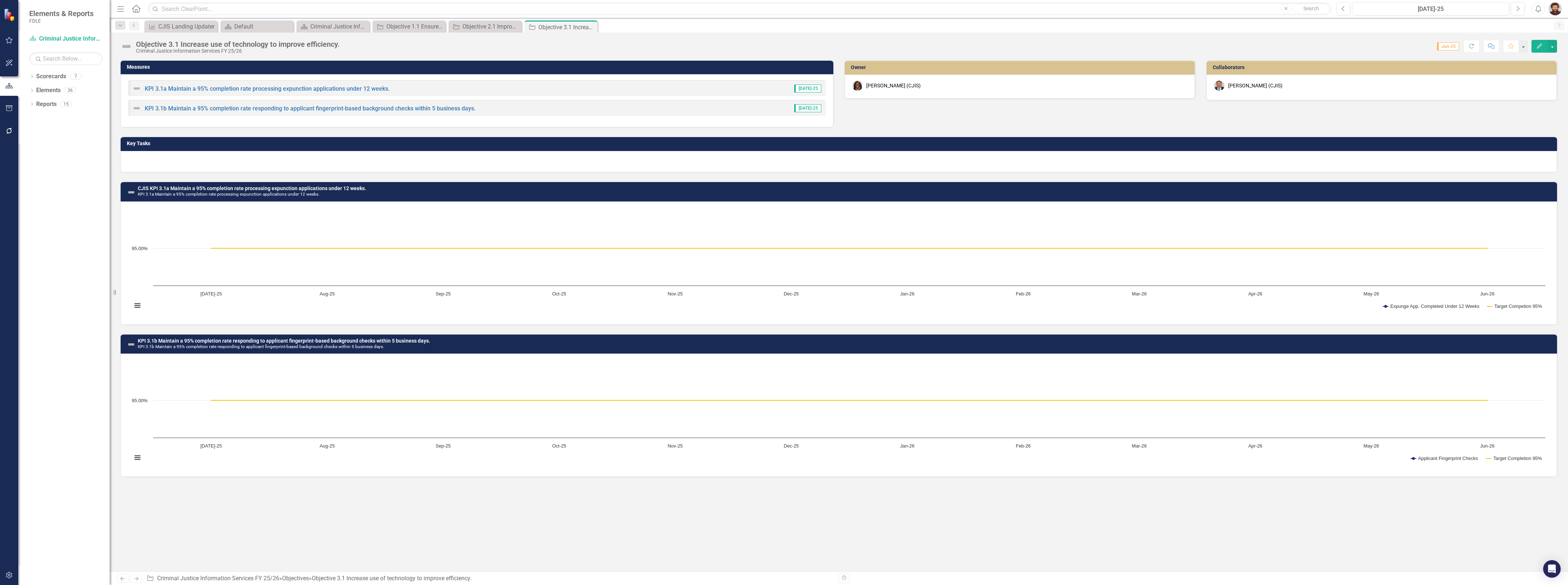
click at [269, 44] on div "Objective 3.1 Increase use of technology to improve efficiency." at bounding box center [238, 44] width 204 height 8
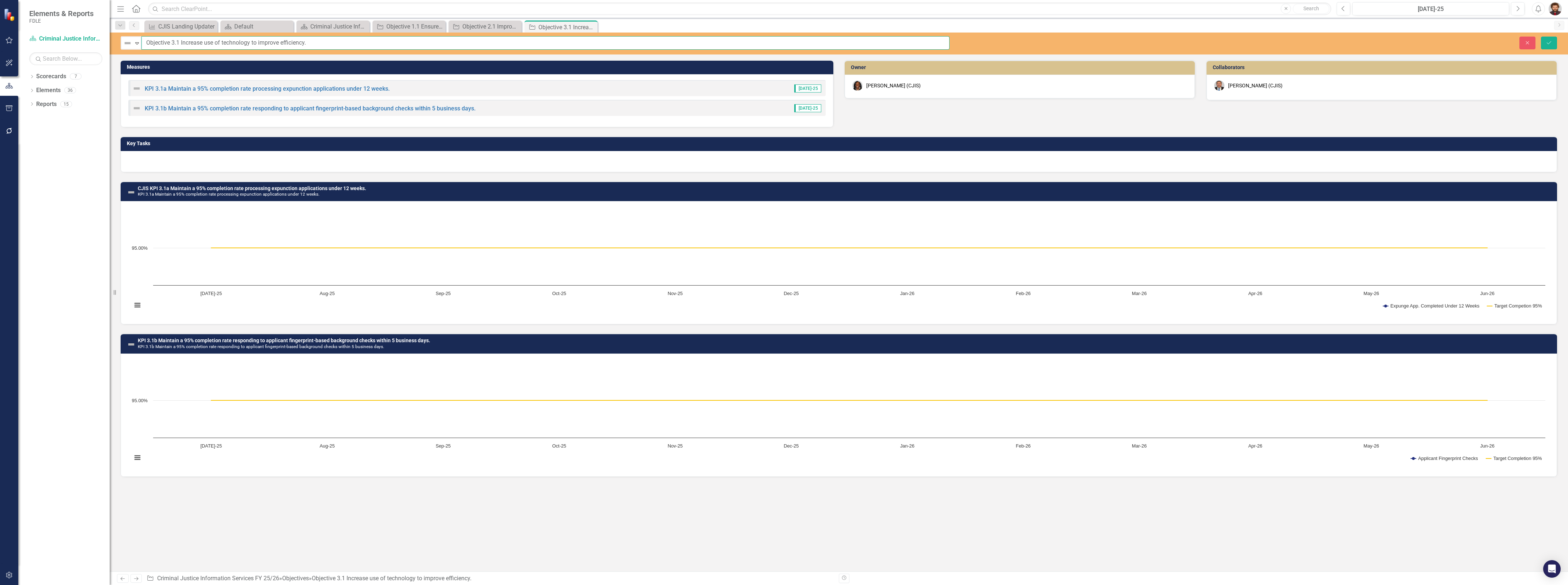
drag, startPoint x: 331, startPoint y: 39, endPoint x: 114, endPoint y: 33, distance: 217.1
click at [114, 33] on div "Elements & Reports FDLE Scorecard Criminal Justice Information Services FY 25/2…" at bounding box center [784, 292] width 1568 height 585
click at [325, 88] on link "KPI 3.1a Maintain a 95% completion rate processing expunction applications unde…" at bounding box center [267, 88] width 245 height 7
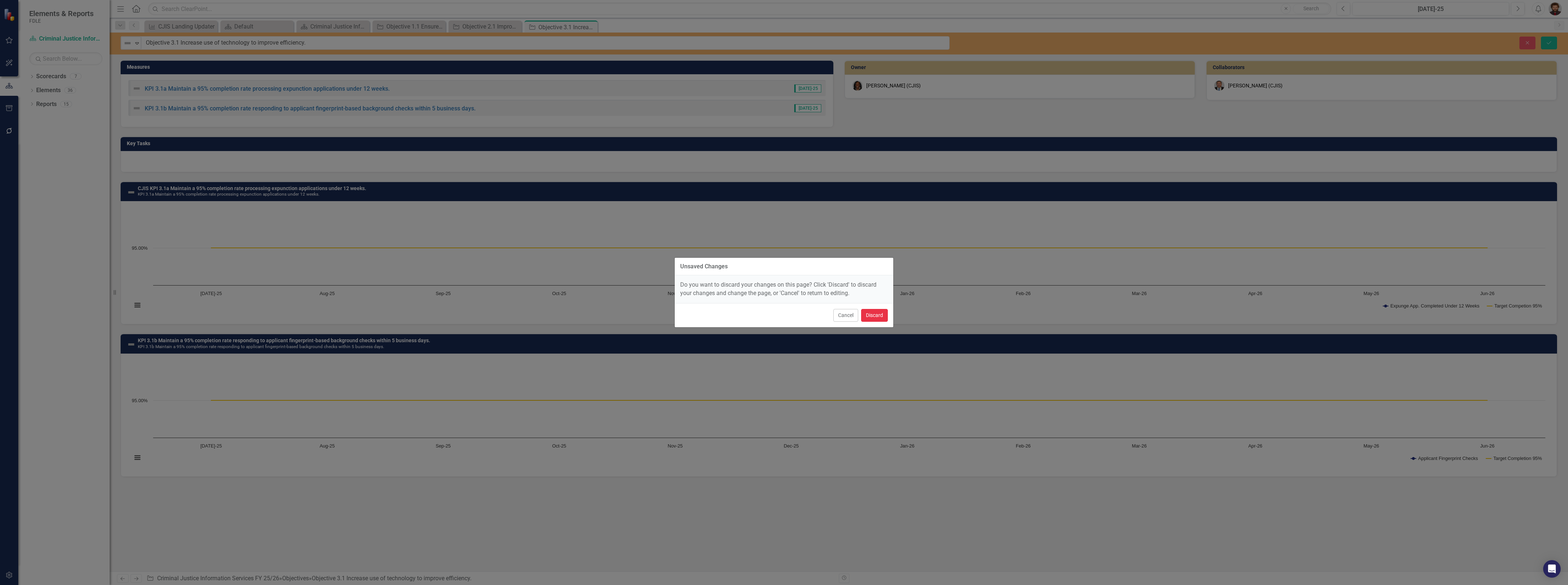
click at [868, 314] on button "Discard" at bounding box center [875, 315] width 27 height 13
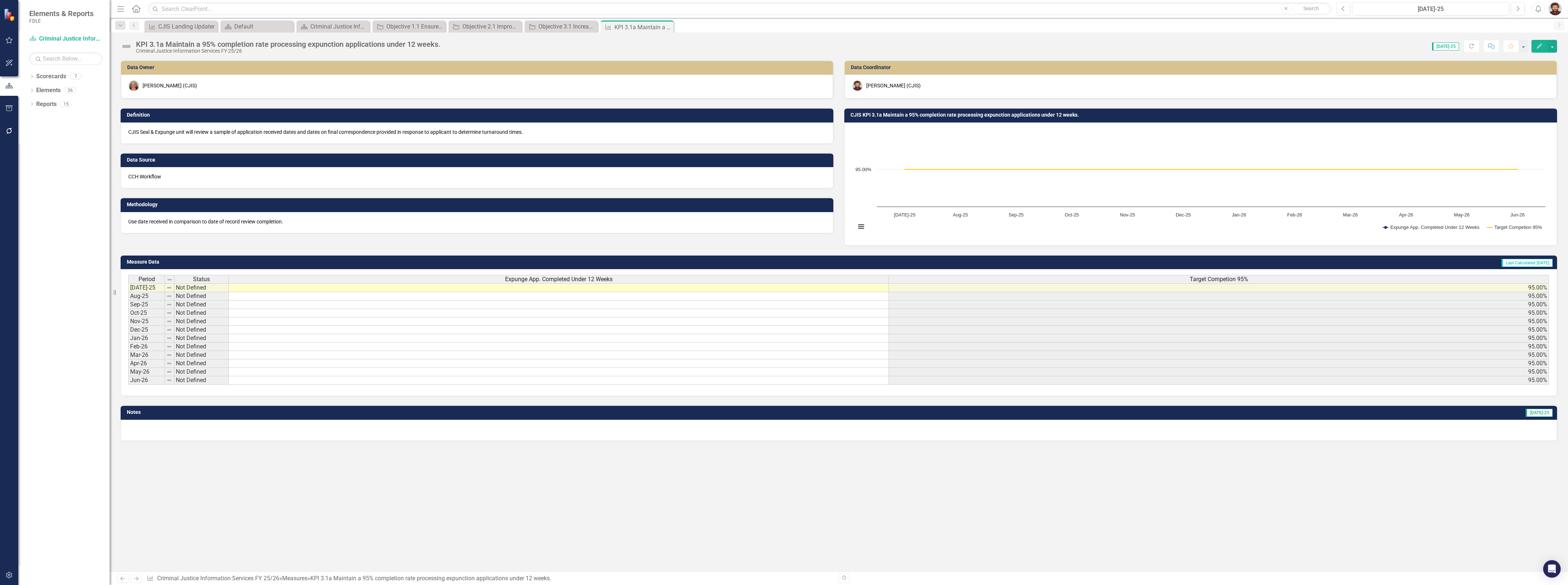
click at [430, 45] on div "KPI 3.1a Maintain a 95% completion rate processing expunction applications unde…" at bounding box center [288, 44] width 305 height 8
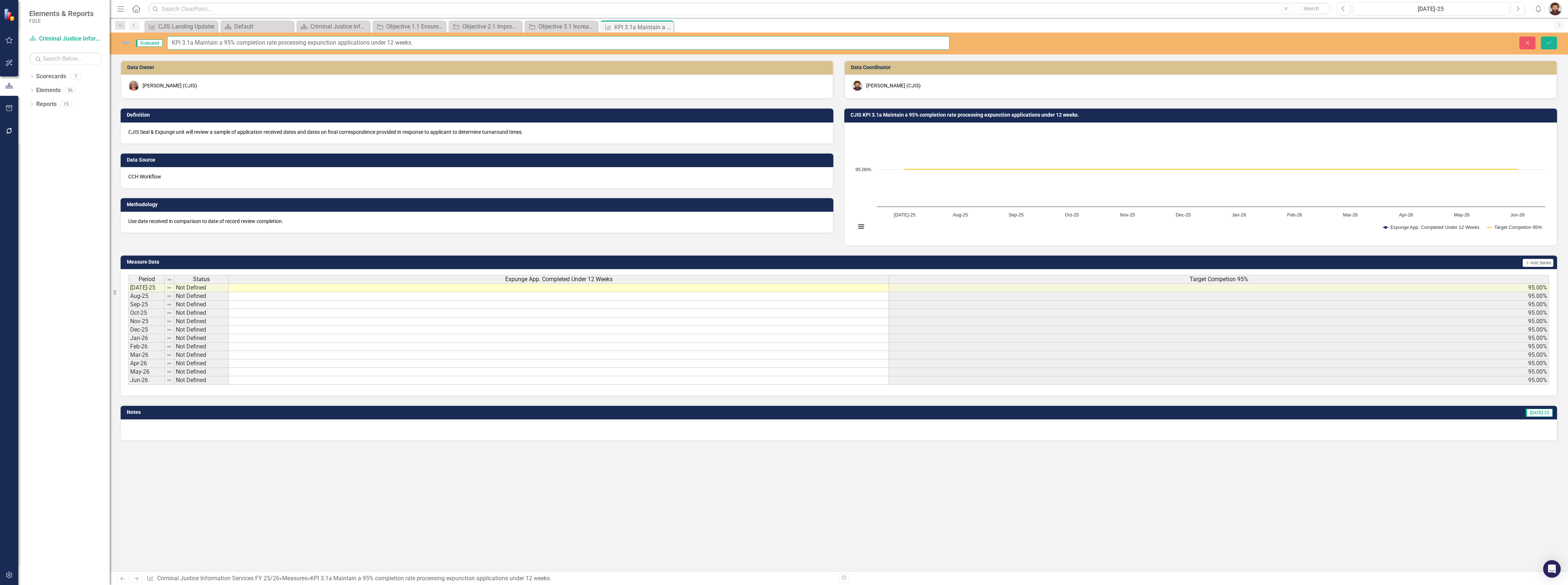
drag, startPoint x: 472, startPoint y: 40, endPoint x: 132, endPoint y: 41, distance: 340.0
click at [132, 41] on div "Evaluated KPI 3.1a Maintain a 95% completion rate processing expunction applica…" at bounding box center [535, 43] width 829 height 13
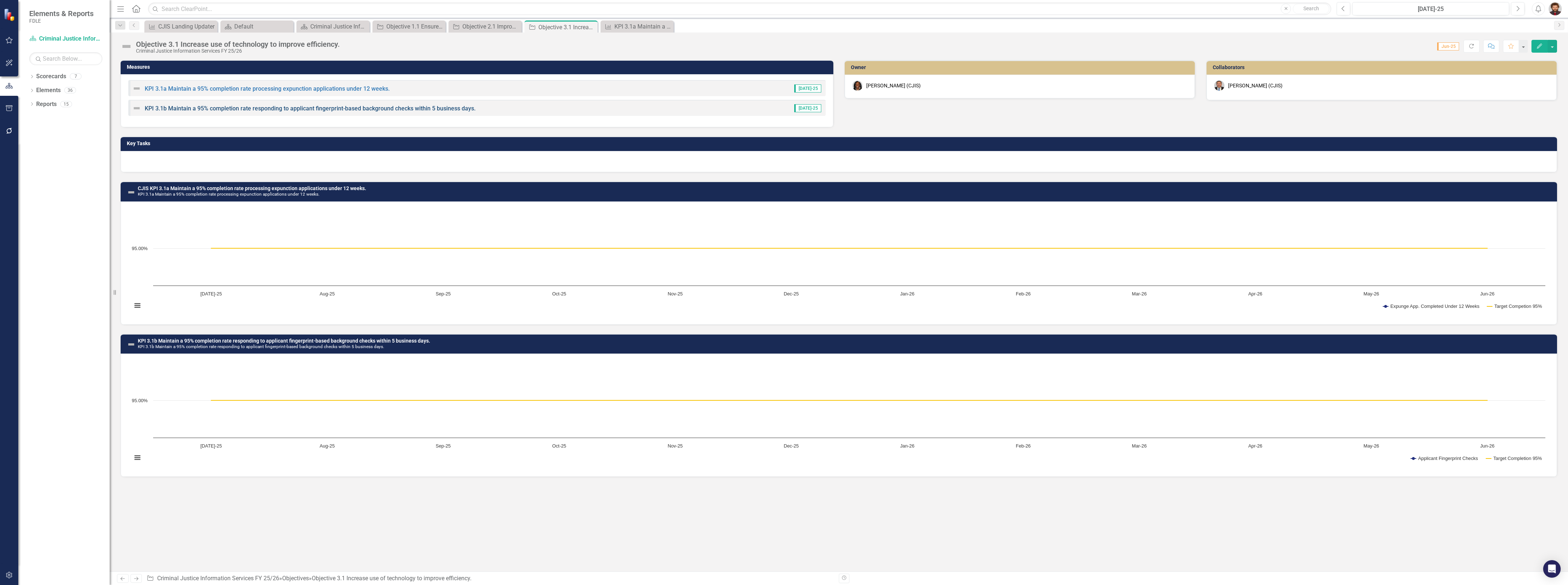
click at [258, 110] on link "KPI 3.1b Maintain a 95% completion rate responding to applicant fingerprint-bas…" at bounding box center [310, 108] width 331 height 7
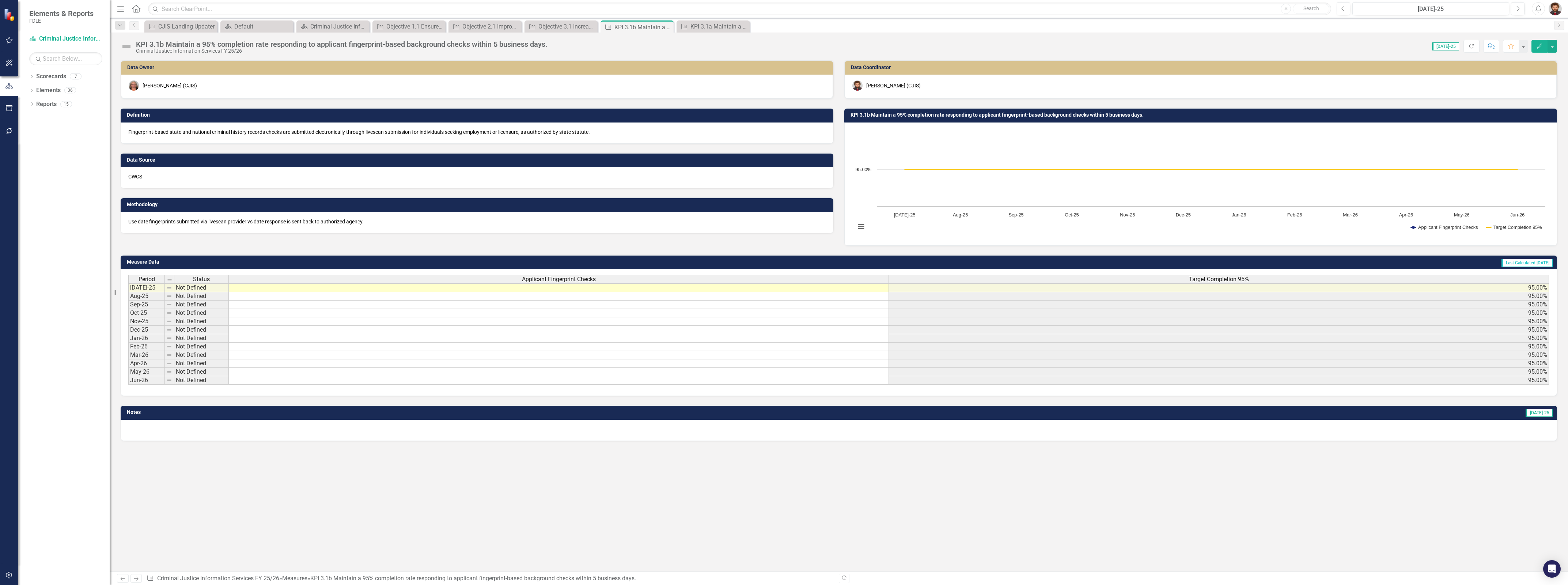
click at [274, 48] on div "KPI 3.1b Maintain a 95% completion rate responding to applicant fingerprint-bas…" at bounding box center [342, 44] width 412 height 8
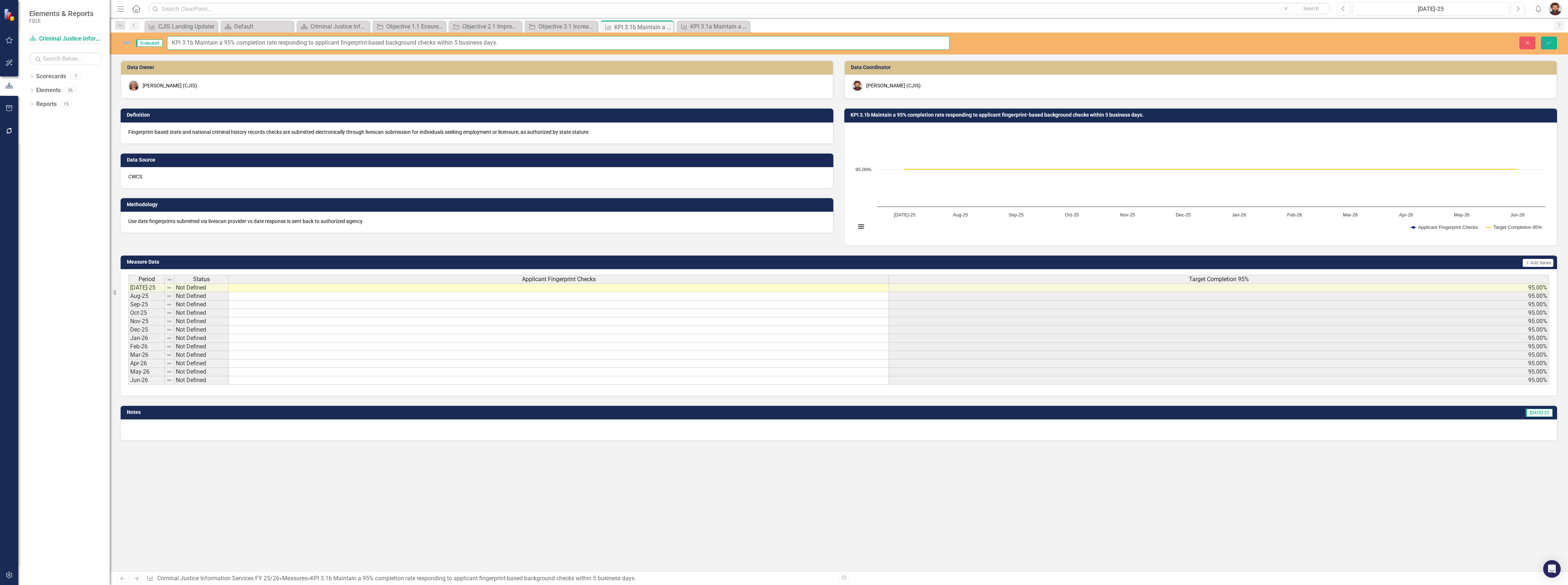
drag, startPoint x: 521, startPoint y: 45, endPoint x: 96, endPoint y: 39, distance: 425.0
click at [96, 39] on div "Elements & Reports FDLE Scorecard Criminal Justice Information Services FY 25/2…" at bounding box center [784, 292] width 1568 height 585
click at [471, 474] on div "Data Owner April Haupt (CJIS) Definition Fingerprint-based state and national c…" at bounding box center [839, 315] width 1458 height 511
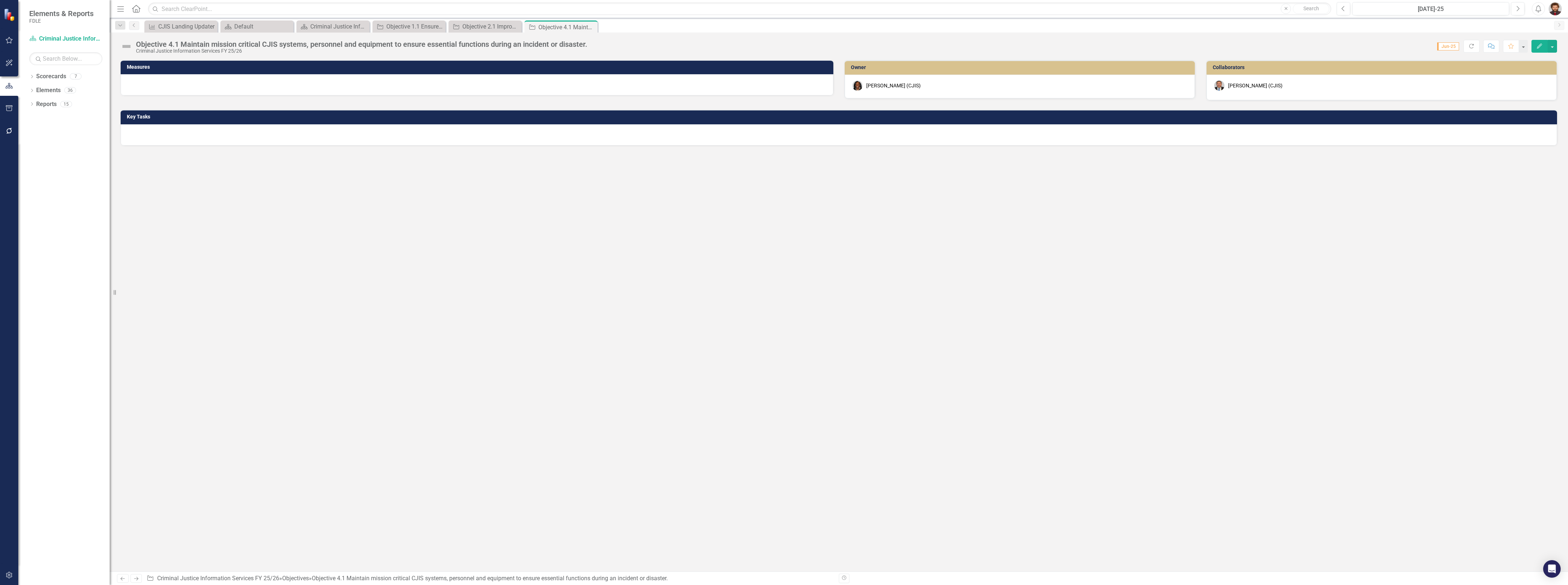
click at [203, 44] on div "Objective 4.1 Maintain mission critical CJIS systems, personnel and equipment t…" at bounding box center [362, 44] width 452 height 8
click at [362, 48] on div "Objective 4.1 Maintain mission critical CJIS systems, personnel and equipment t…" at bounding box center [362, 44] width 452 height 8
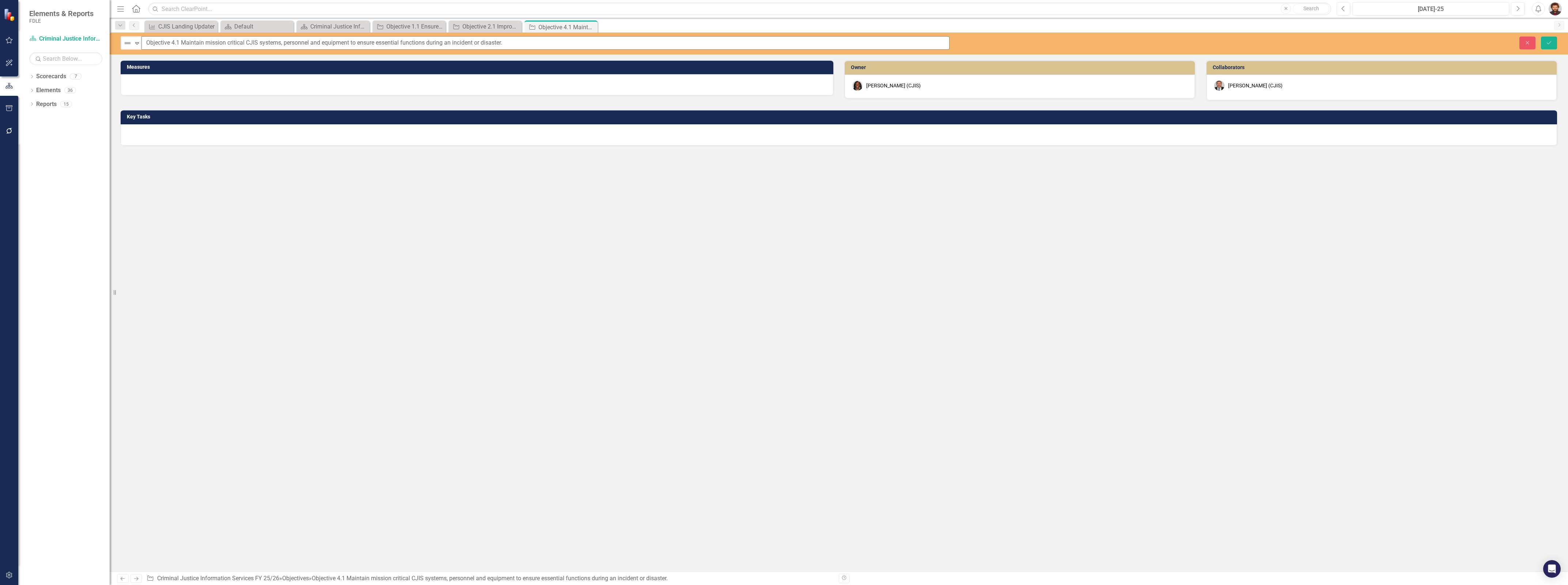
drag, startPoint x: 504, startPoint y: 42, endPoint x: 102, endPoint y: 31, distance: 402.2
click at [102, 31] on div "Elements & Reports FDLE Scorecard Criminal Justice Information Services FY 25/2…" at bounding box center [784, 292] width 1568 height 585
click at [370, 333] on div "Measures Owner [PERSON_NAME] (CJIS) Collaborators [PERSON_NAME] (CJIS) Key Tasks" at bounding box center [839, 315] width 1458 height 511
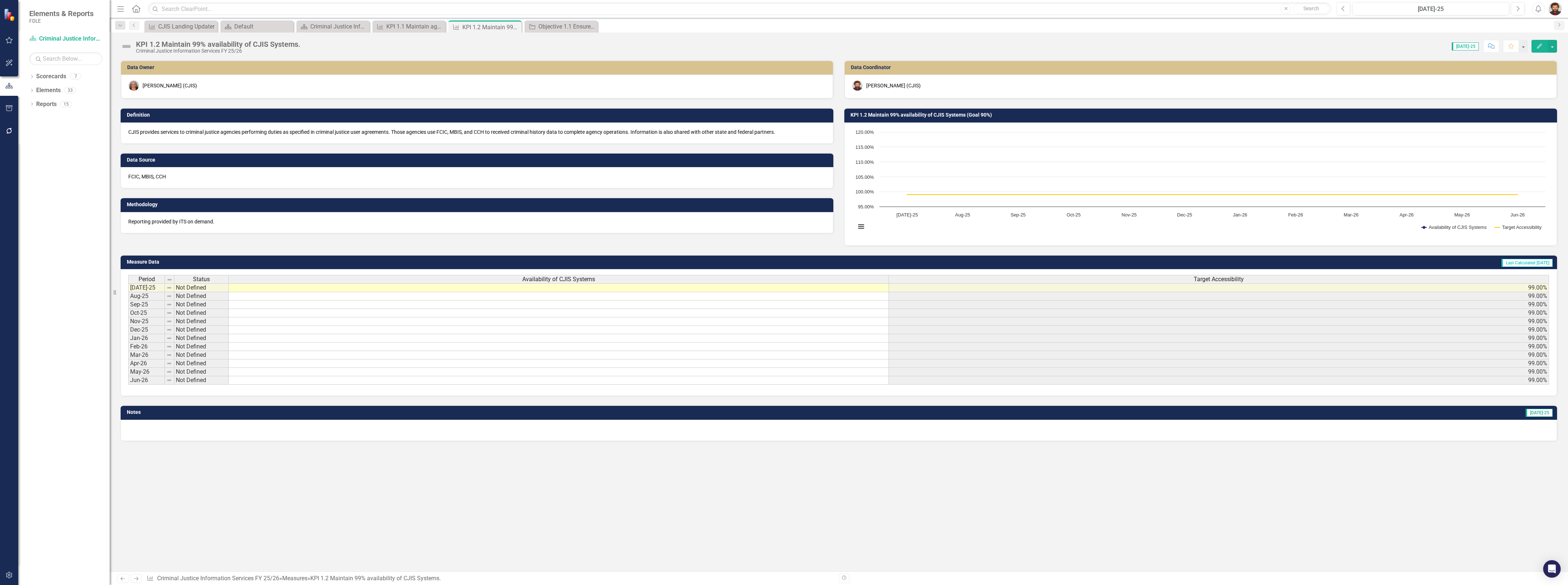
click at [301, 43] on div "KPI 1.2 Maintain 99% availability of CJIS Systems. Criminal Justice Information…" at bounding box center [220, 47] width 168 height 13
click at [304, 44] on div "Score: 0.00 Jul-25 Completed Comment Favorite Edit" at bounding box center [930, 46] width 1253 height 12
click at [300, 44] on div "KPI 1.2 Maintain 99% availability of CJIS Systems. Criminal Justice Information…" at bounding box center [220, 47] width 168 height 13
click at [297, 45] on div "KPI 1.2 Maintain 99% availability of CJIS Systems." at bounding box center [218, 44] width 164 height 8
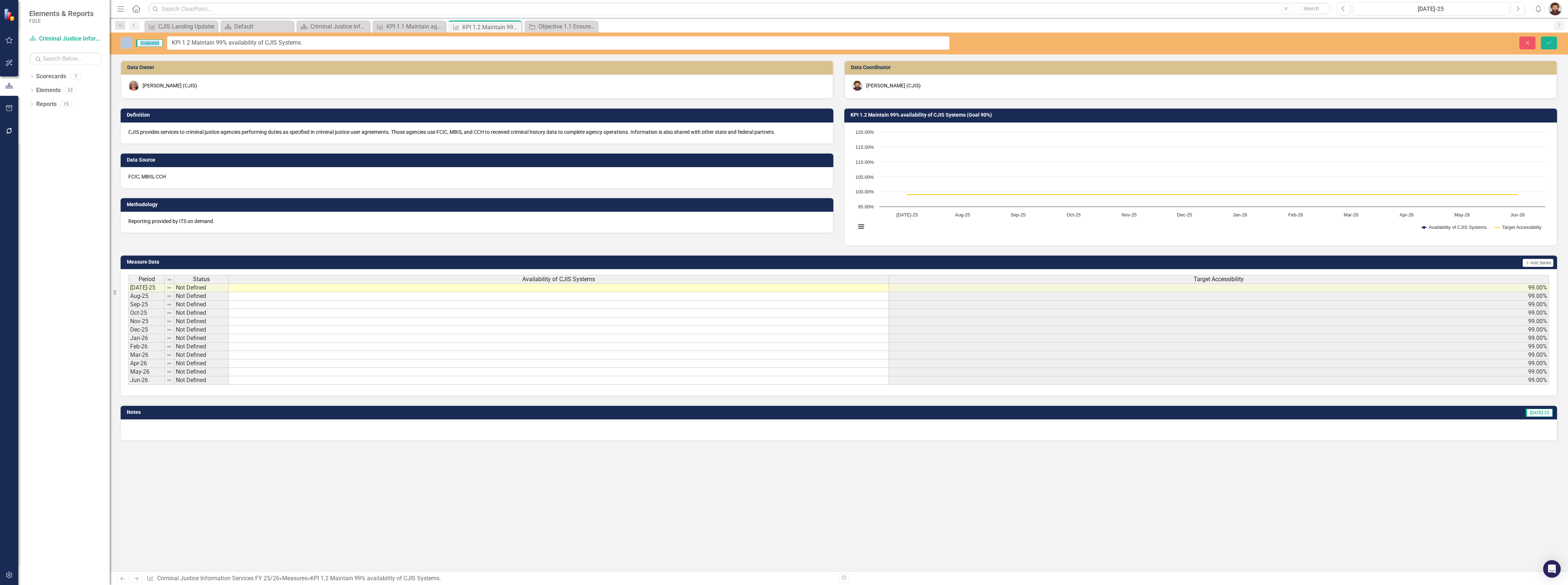
drag, startPoint x: 300, startPoint y: 45, endPoint x: 162, endPoint y: 44, distance: 138.0
drag, startPoint x: 162, startPoint y: 44, endPoint x: 312, endPoint y: 43, distance: 150.0
click at [312, 43] on input "KPI 1.2 Maintain 99% availability of CJIS Systems." at bounding box center [558, 43] width 782 height 13
drag, startPoint x: 319, startPoint y: 43, endPoint x: 137, endPoint y: 40, distance: 182.0
click at [137, 40] on div "Evaluated KPI 1.2 Maintain 99% availability of CJIS Systems." at bounding box center [535, 43] width 829 height 13
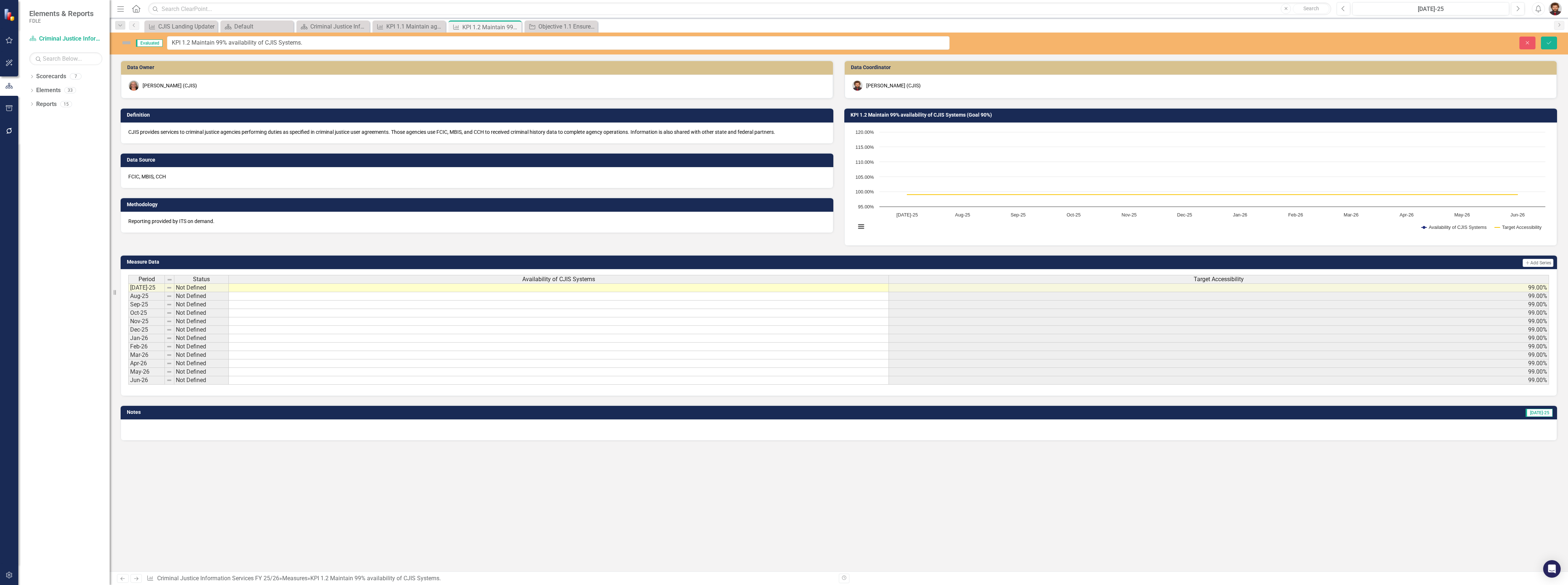
click at [305, 245] on div "Data Owner April Haupt (CJIS) Definition CJIS provides services to criminal jus…" at bounding box center [839, 148] width 1448 height 195
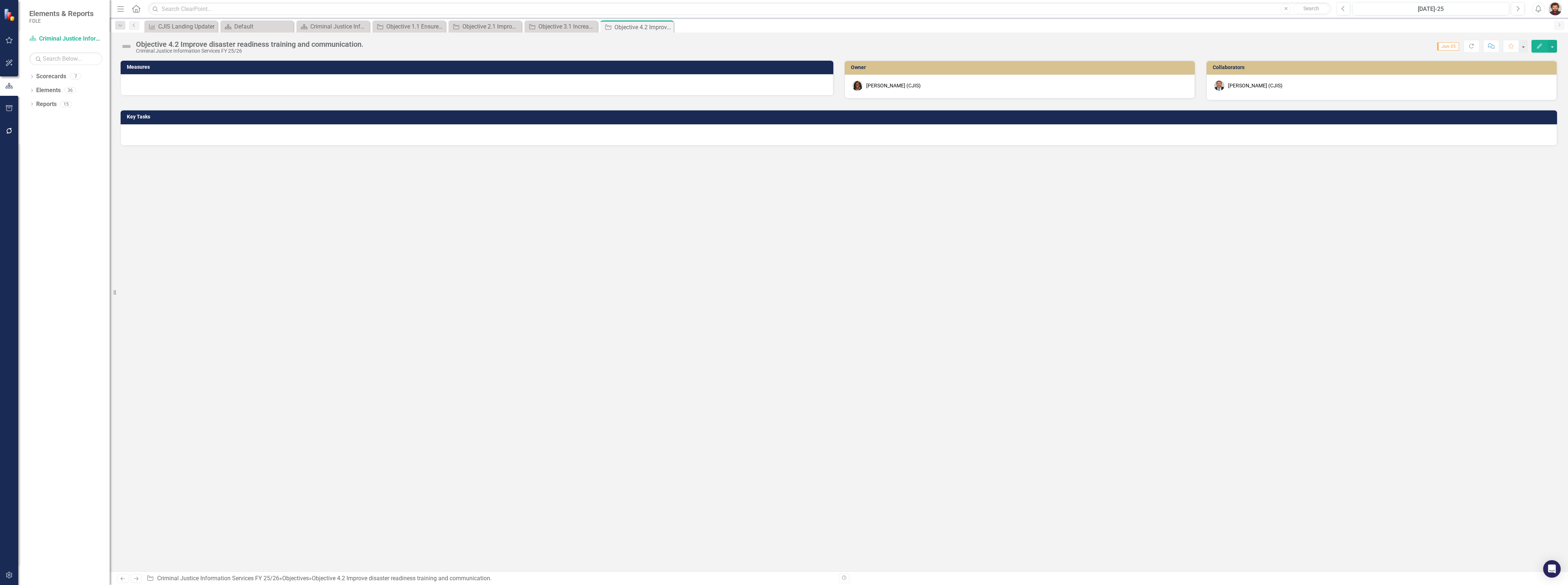
click at [308, 415] on div "Measures Owner [PERSON_NAME] (CJIS) Collaborators [PERSON_NAME] (CJIS) Key Tasks" at bounding box center [839, 315] width 1458 height 511
